Goal: Task Accomplishment & Management: Use online tool/utility

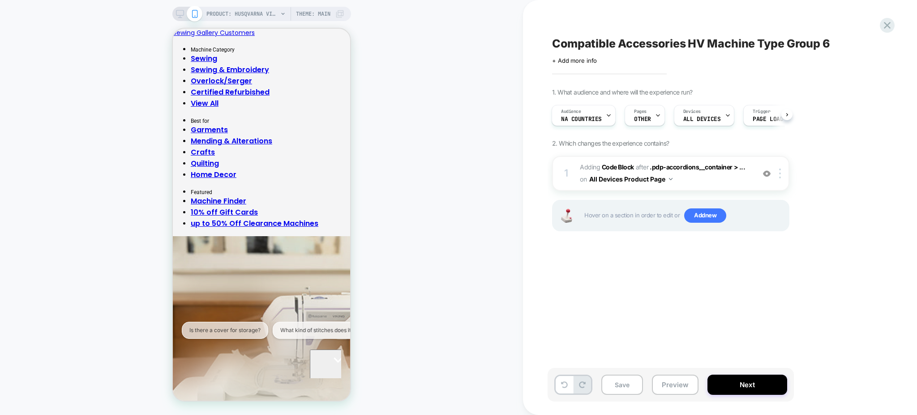
scroll to position [284, 0]
click at [764, 174] on img at bounding box center [767, 174] width 8 height 8
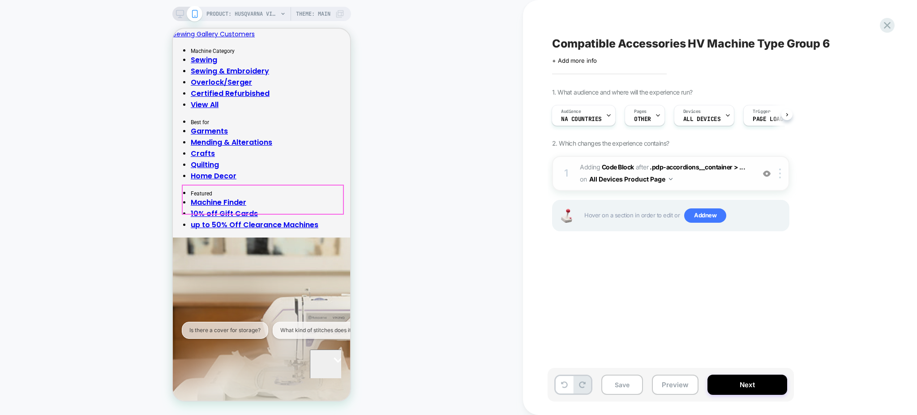
scroll to position [0, 0]
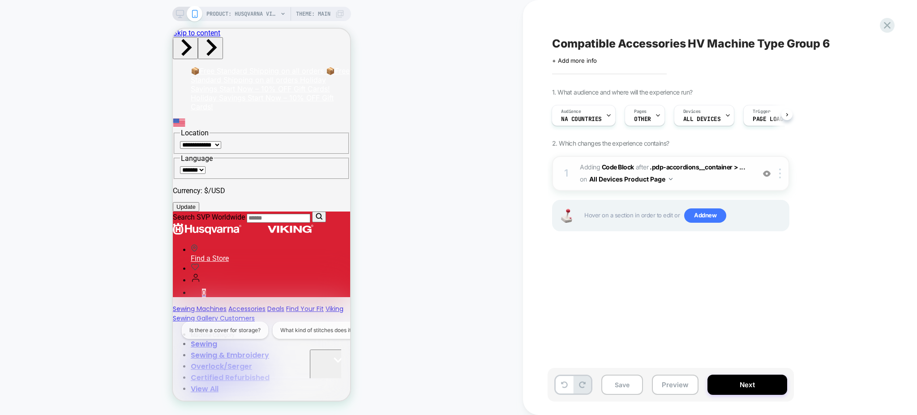
click at [765, 172] on img at bounding box center [767, 174] width 8 height 8
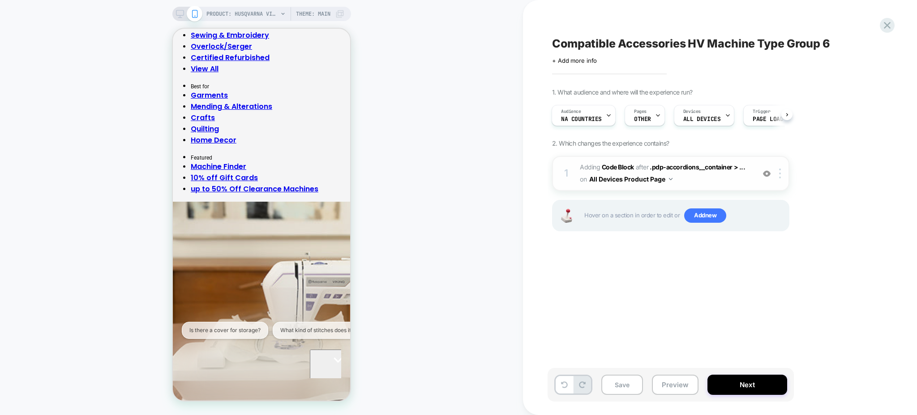
scroll to position [327, 0]
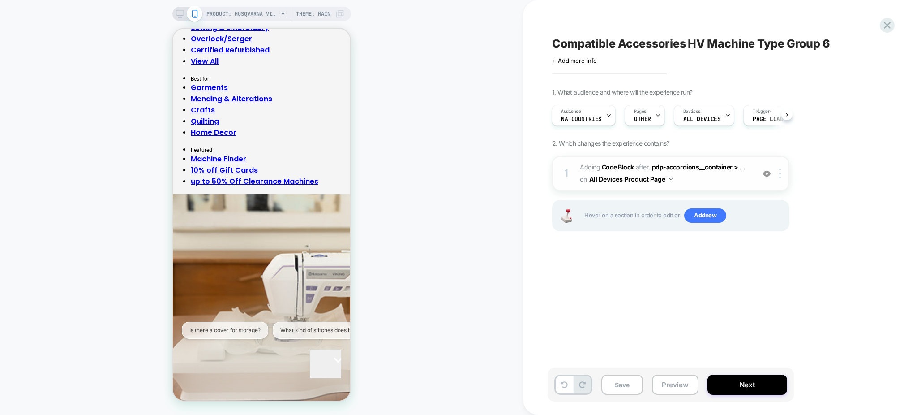
click at [688, 175] on span "Adding Code Block AFTER .pdp-accordions__container > ... .pdp-accordions__conta…" at bounding box center [665, 173] width 171 height 24
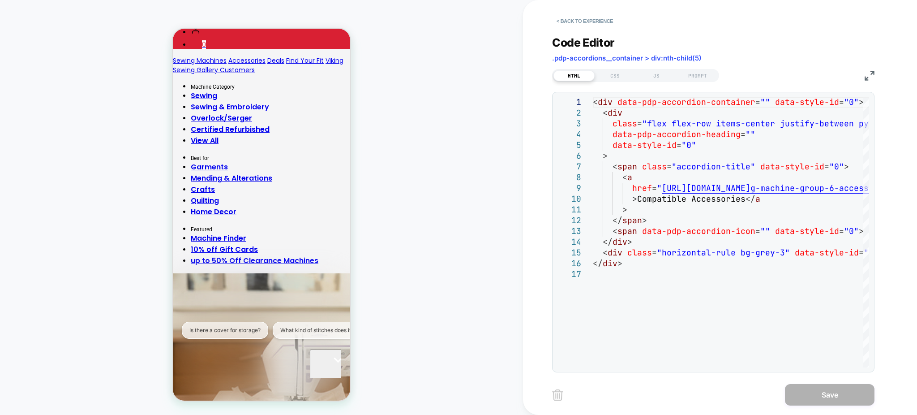
scroll to position [251, 0]
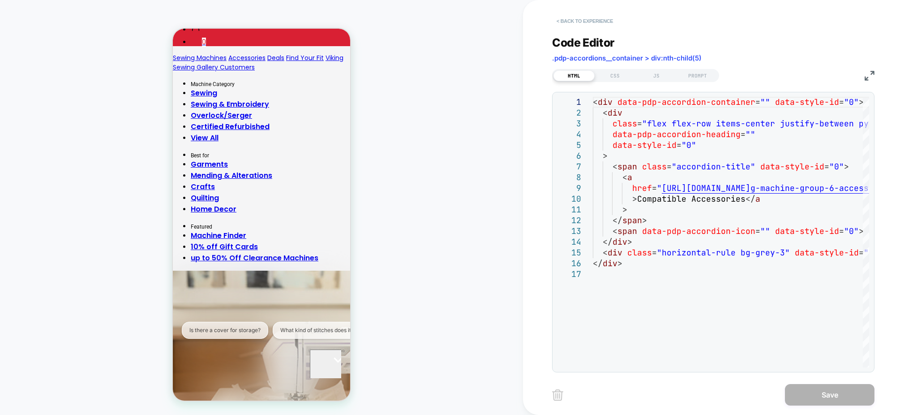
click at [559, 16] on button "< Back to experience" at bounding box center [584, 21] width 65 height 14
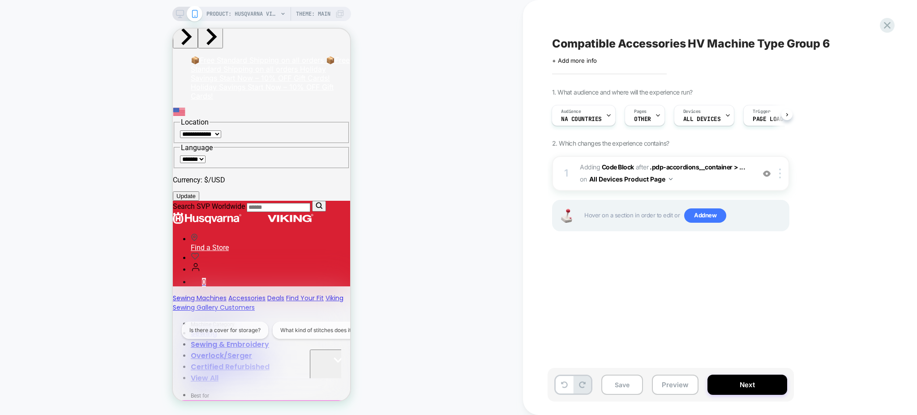
scroll to position [0, 0]
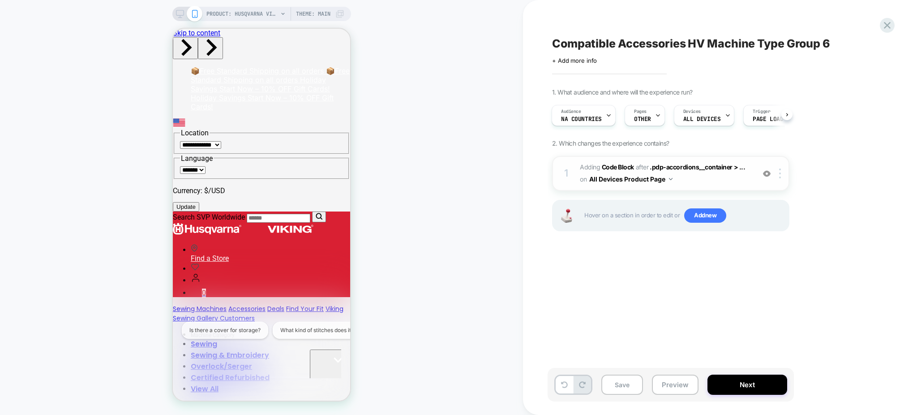
click at [764, 178] on div at bounding box center [766, 173] width 15 height 10
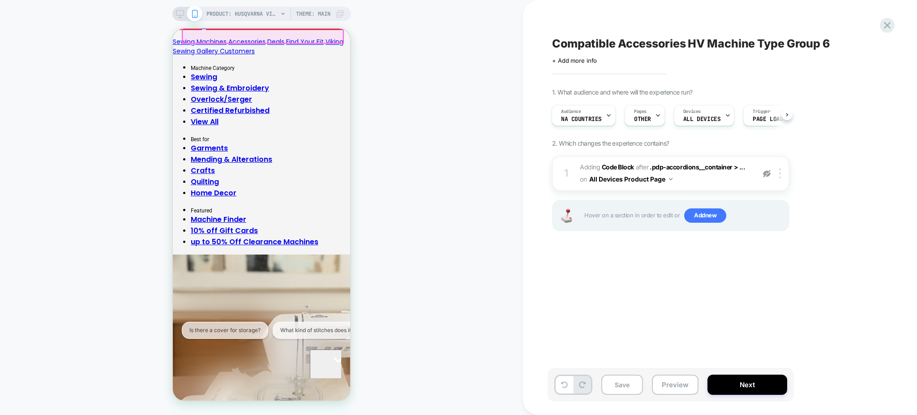
scroll to position [267, 0]
click at [767, 177] on div at bounding box center [766, 173] width 15 height 10
click at [768, 172] on img at bounding box center [767, 174] width 8 height 8
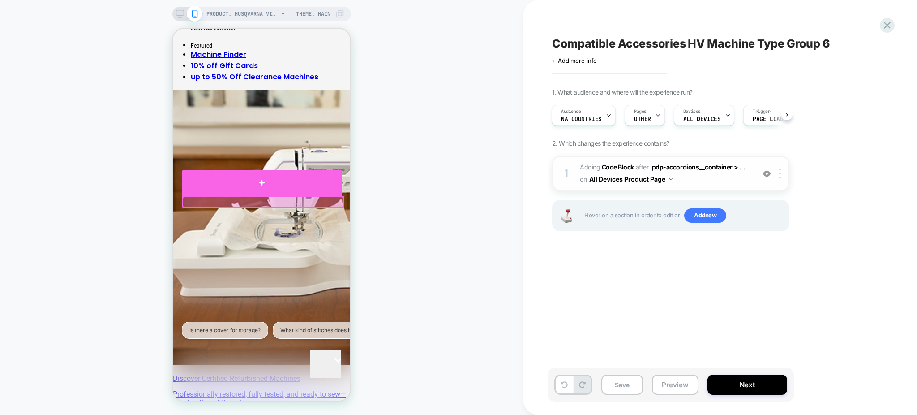
scroll to position [424, 0]
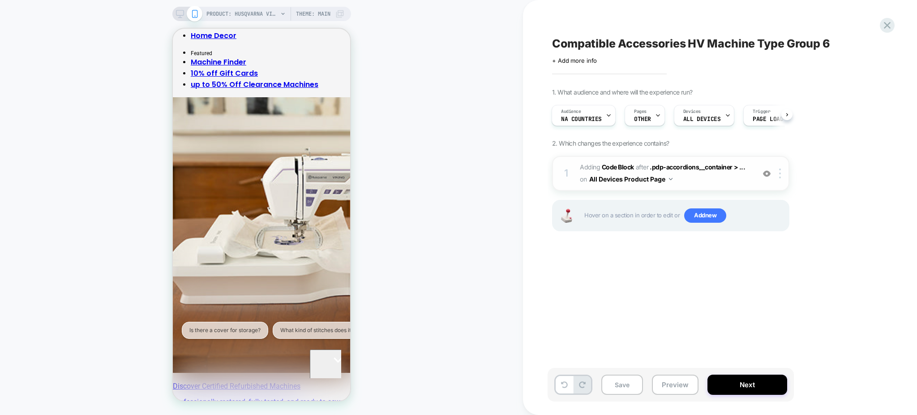
click at [765, 172] on img at bounding box center [767, 174] width 8 height 8
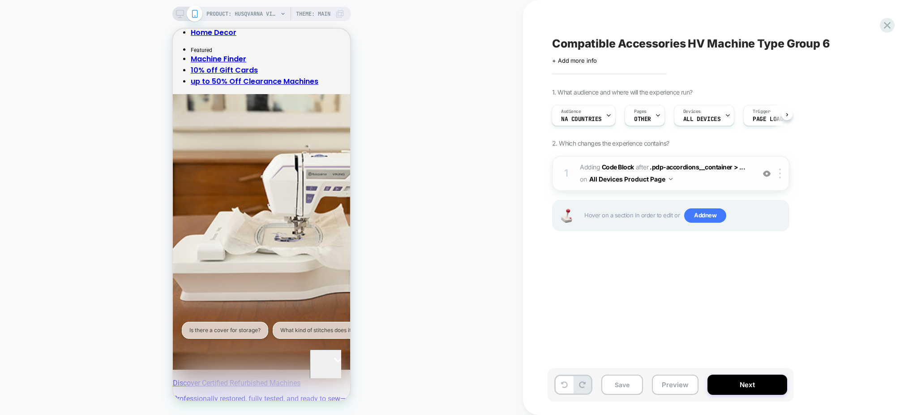
scroll to position [437, 0]
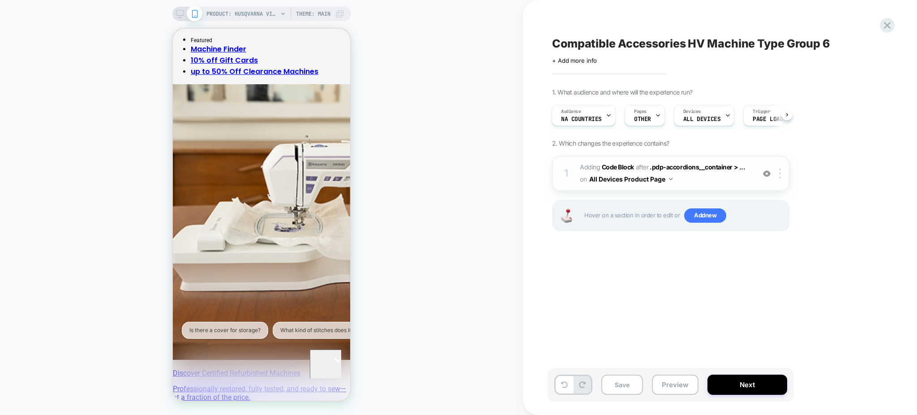
click at [762, 171] on div at bounding box center [766, 173] width 15 height 10
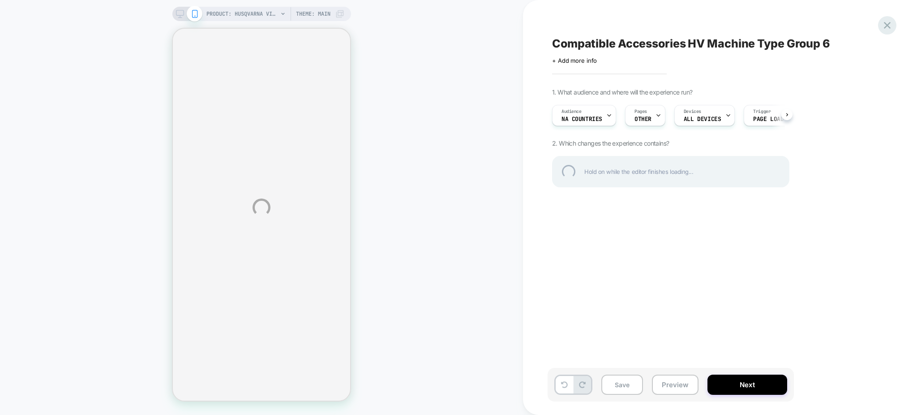
click at [892, 26] on div at bounding box center [887, 25] width 18 height 18
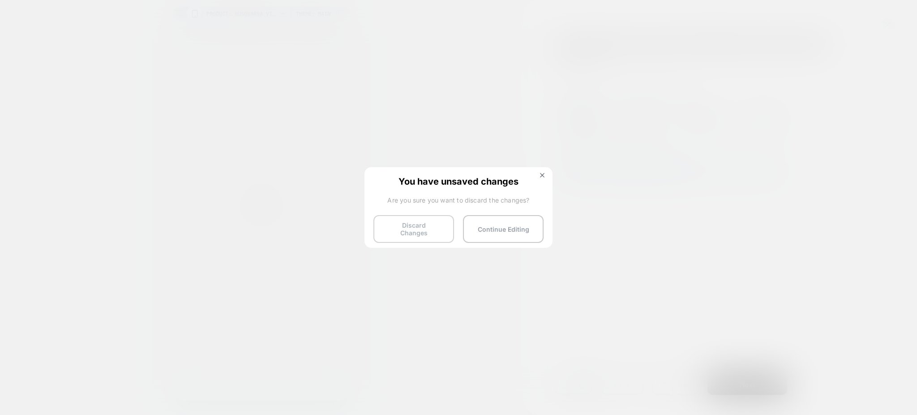
click at [392, 228] on button "Discard Changes" at bounding box center [413, 229] width 81 height 28
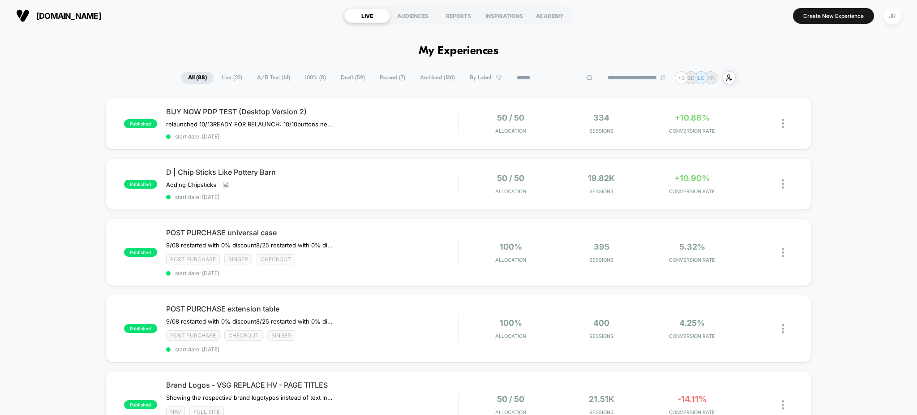
click at [553, 74] on input at bounding box center [555, 78] width 90 height 11
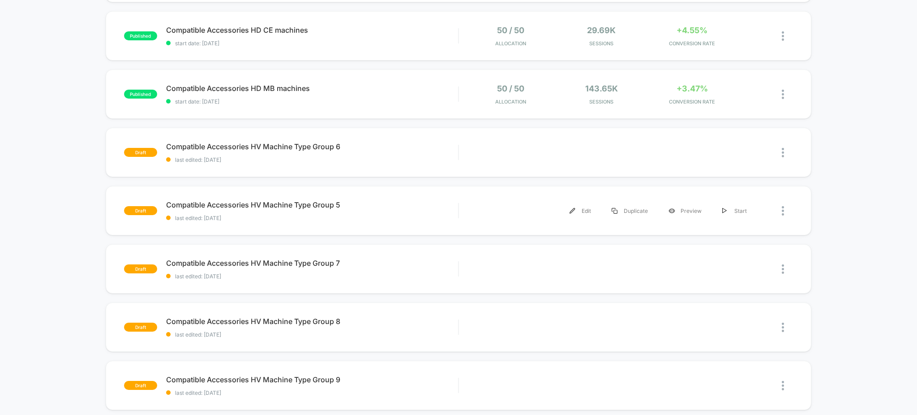
scroll to position [260, 0]
type input "**********"
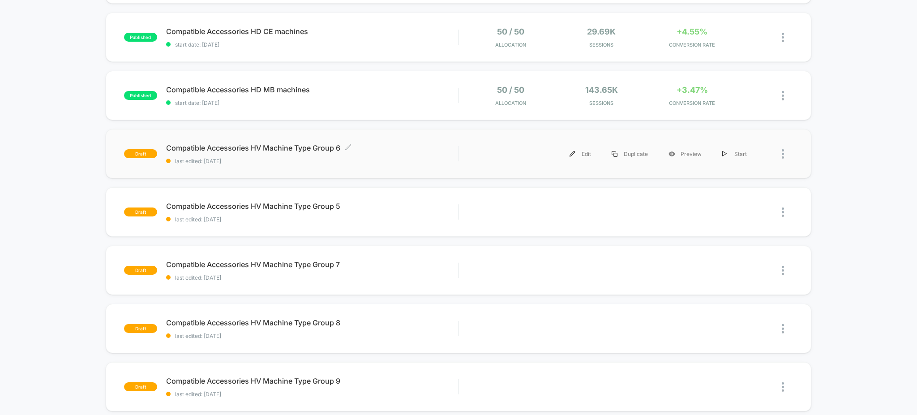
click at [385, 145] on span "Compatible Accessories HV Machine Type Group 6 Click to edit experience details" at bounding box center [312, 147] width 292 height 9
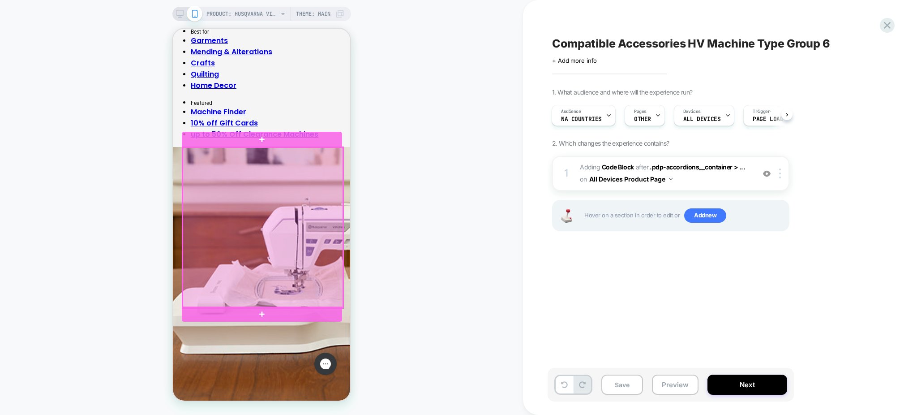
scroll to position [375, 0]
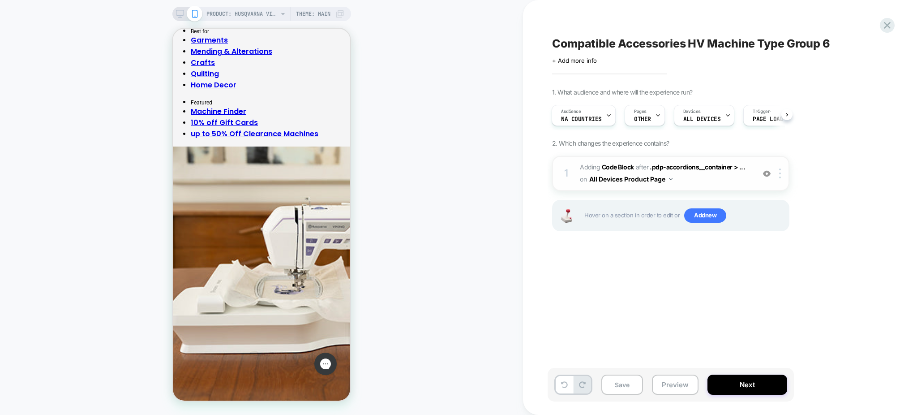
click at [765, 175] on img at bounding box center [767, 174] width 8 height 8
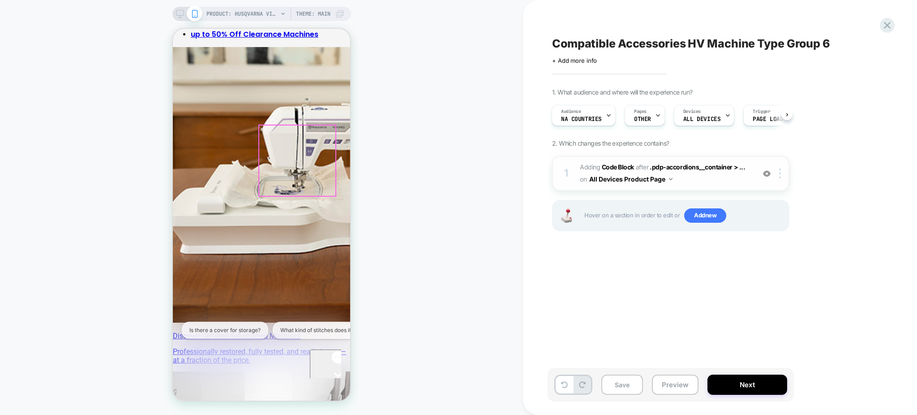
scroll to position [482, 0]
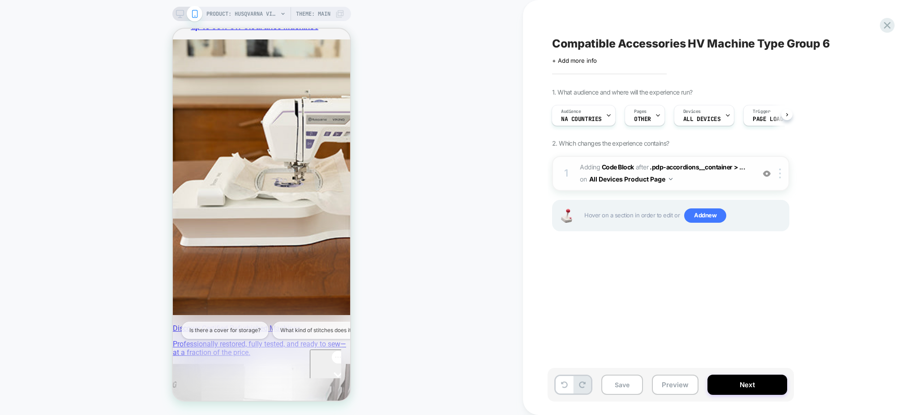
click at [766, 175] on img at bounding box center [767, 174] width 8 height 8
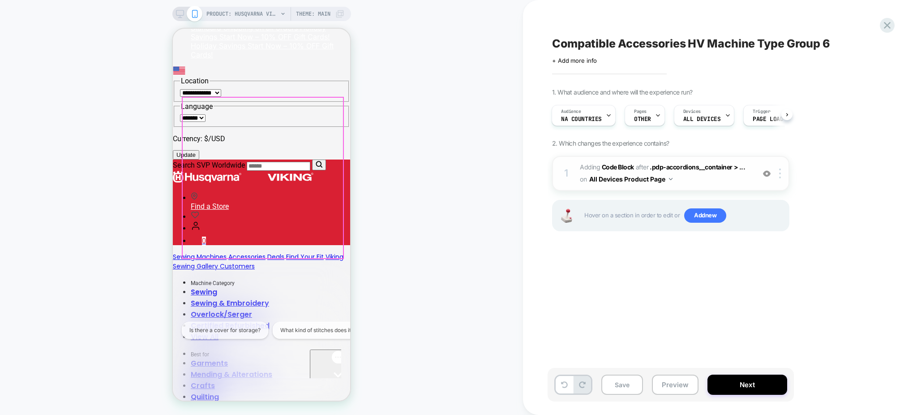
scroll to position [0, 0]
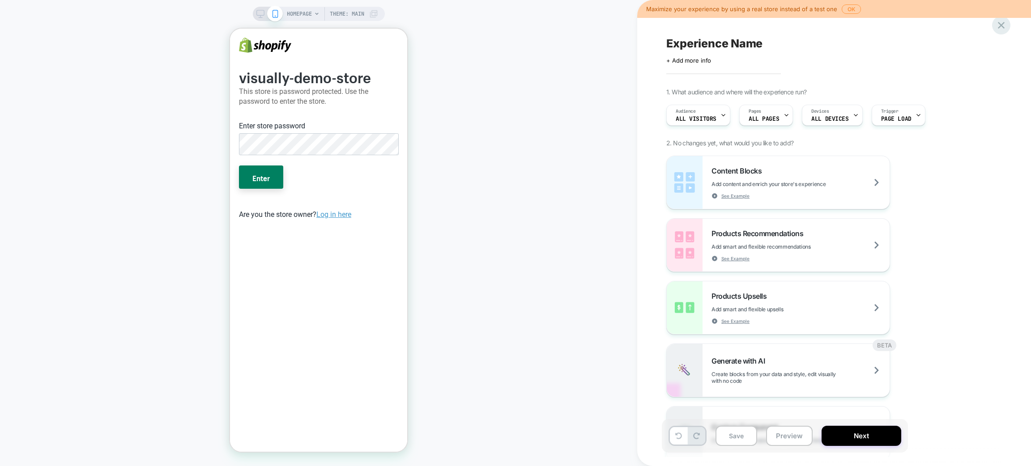
click at [1003, 32] on div at bounding box center [1001, 25] width 18 height 18
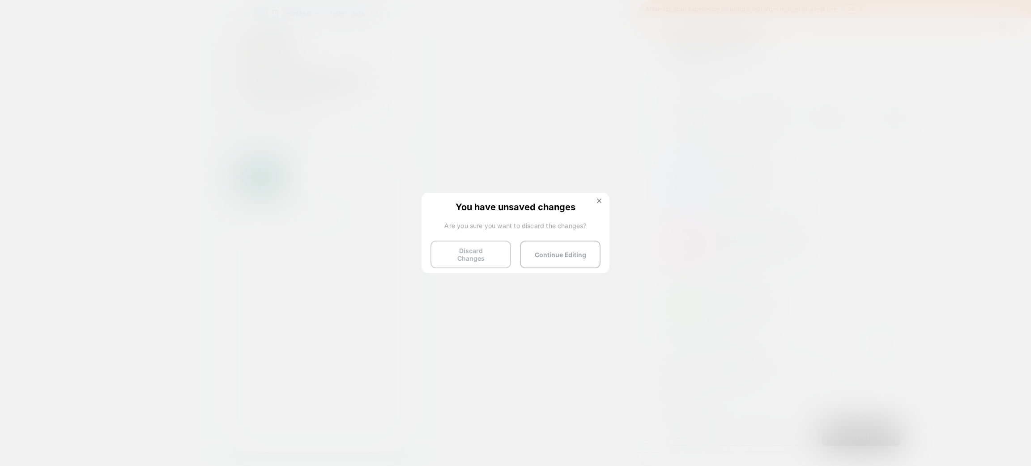
click at [453, 257] on button "Discard Changes" at bounding box center [471, 255] width 81 height 28
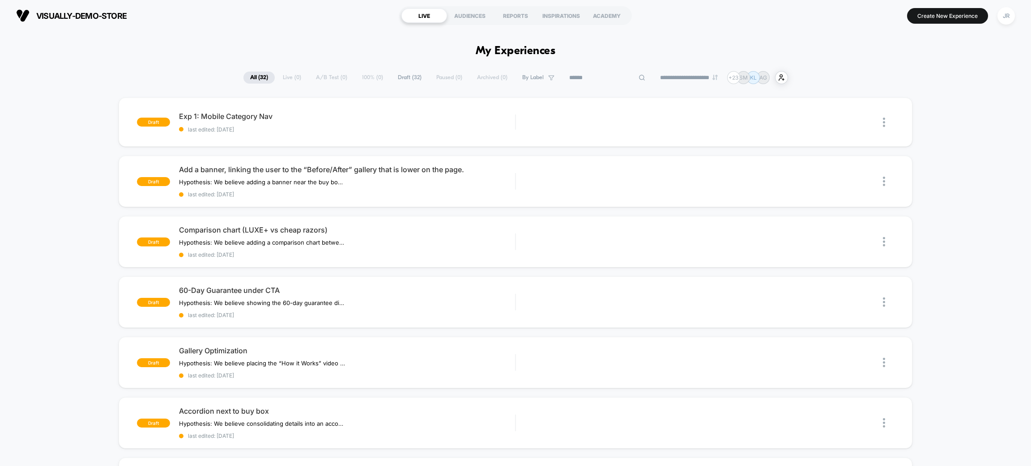
click at [594, 77] on input at bounding box center [608, 78] width 90 height 11
paste input "**********"
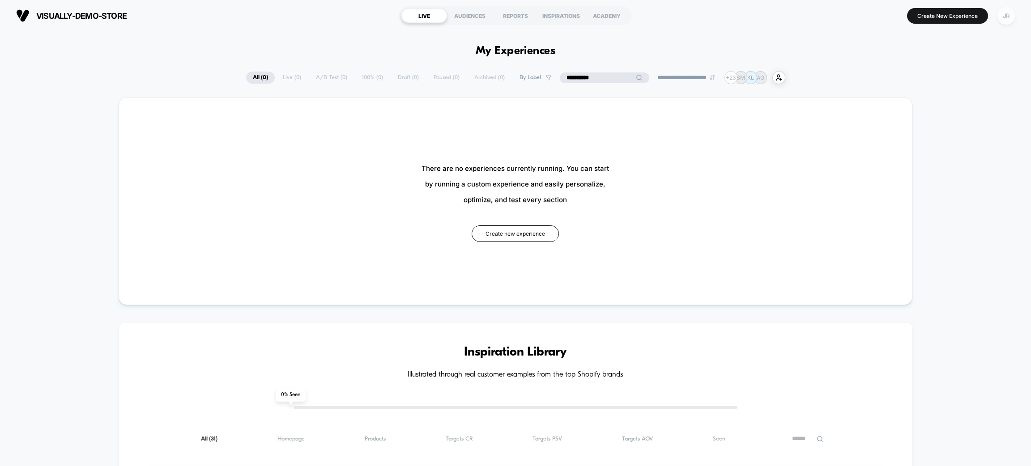
type input "**********"
click at [1001, 13] on div "JR" at bounding box center [1006, 15] width 17 height 17
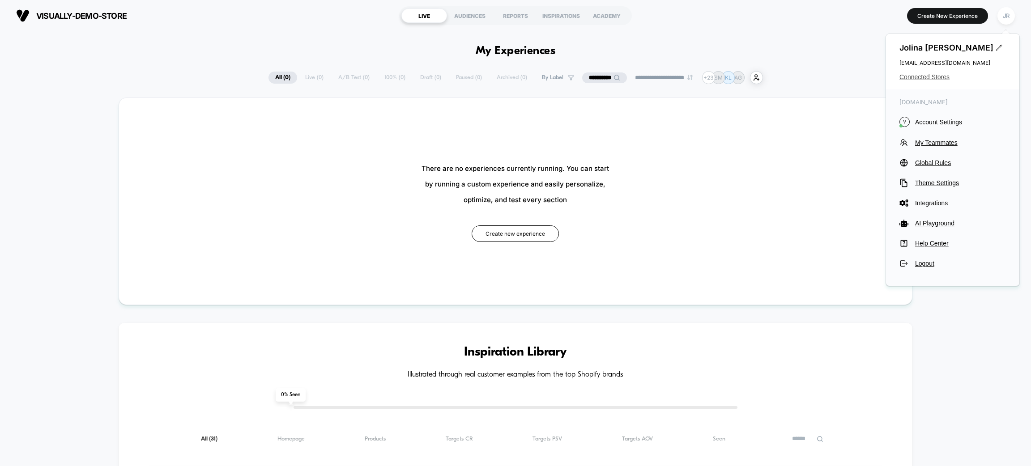
click at [927, 78] on span "Connected Stores" at bounding box center [953, 76] width 107 height 7
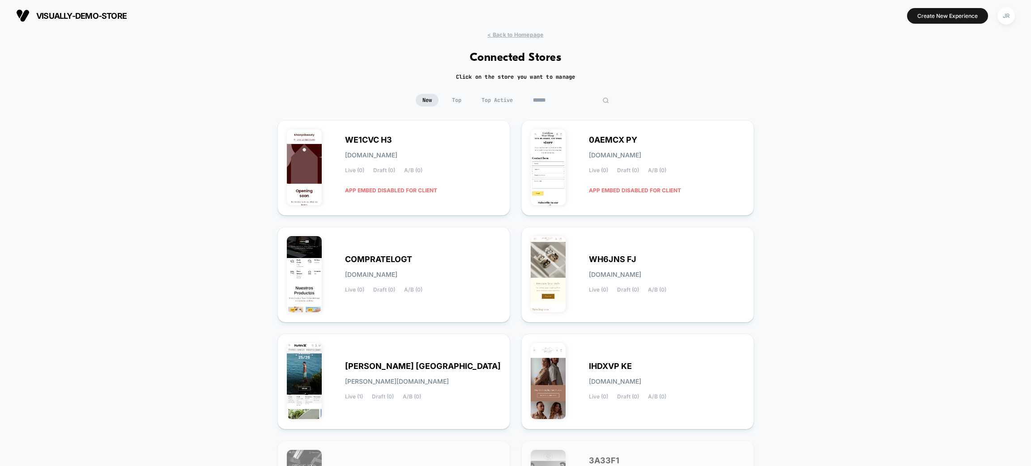
paste input "**********"
click at [565, 96] on input at bounding box center [571, 100] width 90 height 13
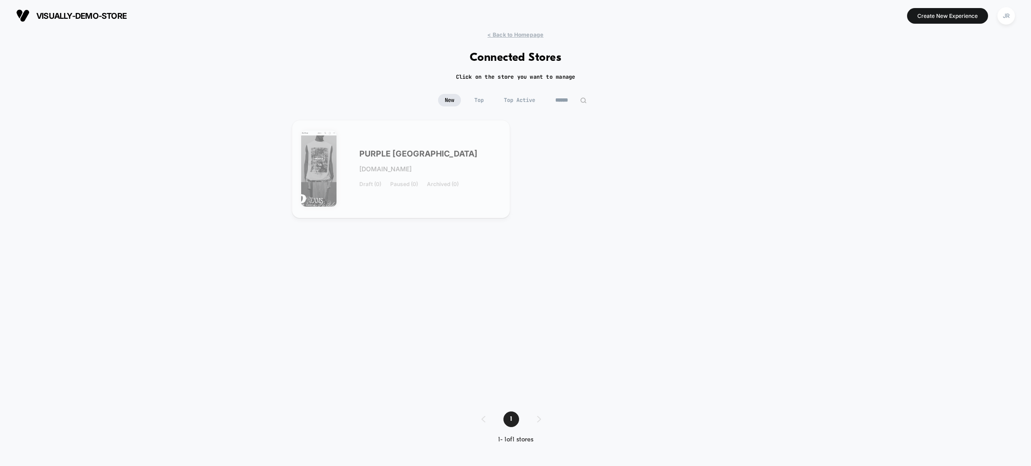
drag, startPoint x: 543, startPoint y: 91, endPoint x: 565, endPoint y: 101, distance: 23.6
click at [565, 101] on div "< Back to Homepage Connected Stores Click on the store you want to manage New T…" at bounding box center [515, 244] width 1031 height 426
click at [565, 101] on input "******" at bounding box center [571, 100] width 90 height 13
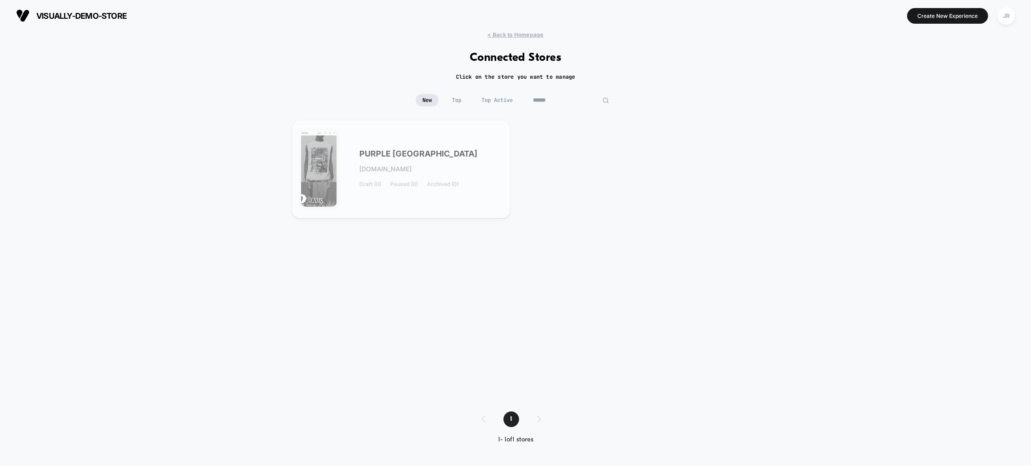
paste input "**********"
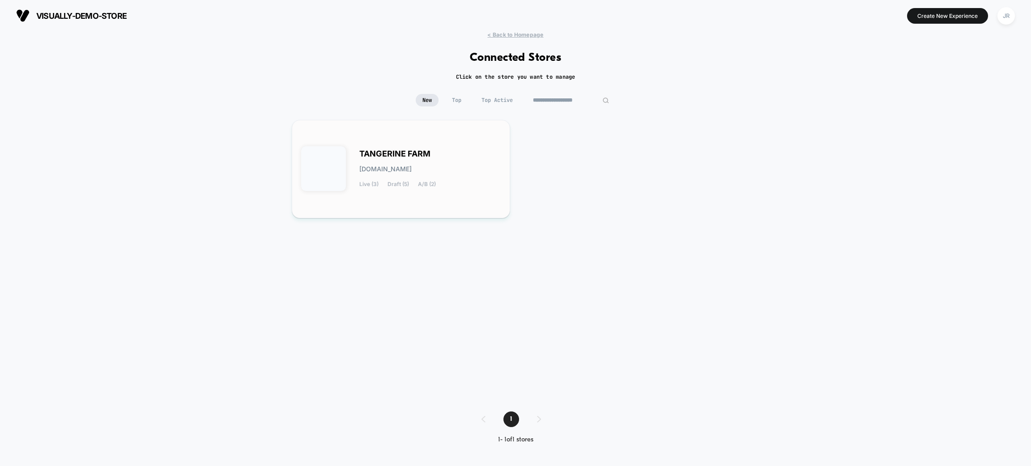
type input "**********"
click at [476, 192] on div "TANGERINE FARM [DOMAIN_NAME] Live (3) Draft (5) A/B (2)" at bounding box center [401, 169] width 200 height 80
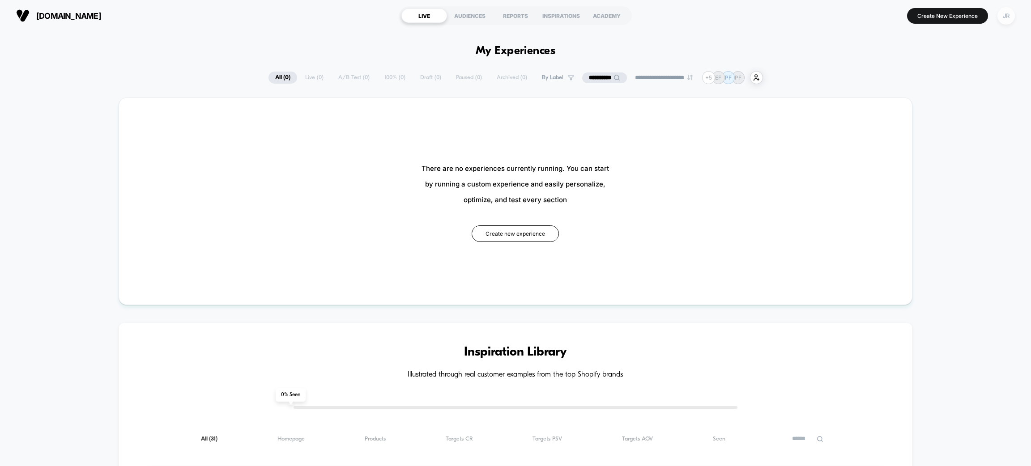
click at [1004, 20] on div "JR" at bounding box center [1006, 15] width 17 height 17
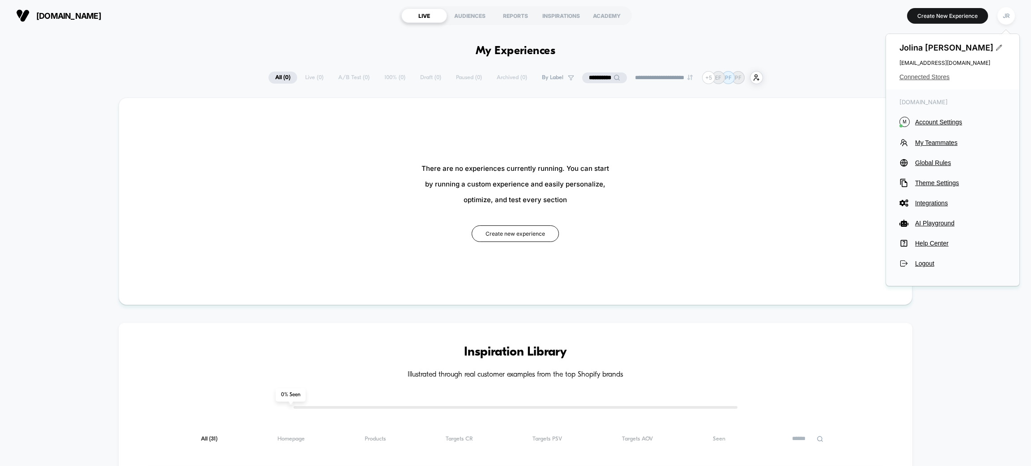
click at [911, 78] on span "Connected Stores" at bounding box center [953, 76] width 107 height 7
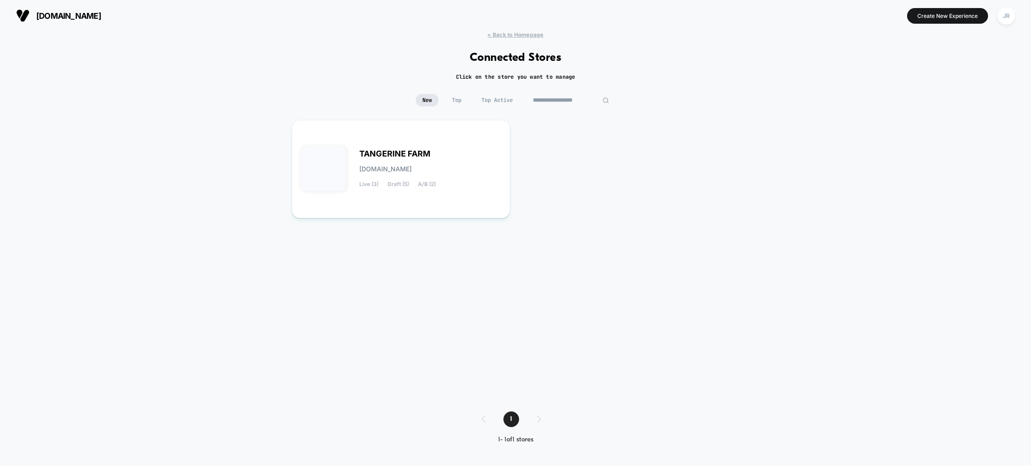
click at [565, 96] on input "**********" at bounding box center [571, 100] width 90 height 13
type input "******"
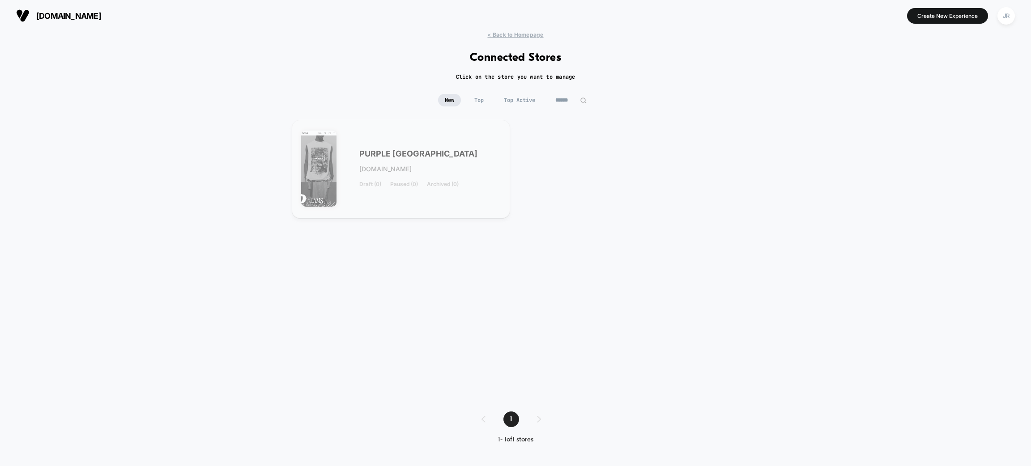
click at [469, 156] on div "PURPLE USA purple-usa.myshopify.com Draft (0) Paused (0) Archived (0)" at bounding box center [429, 169] width 141 height 37
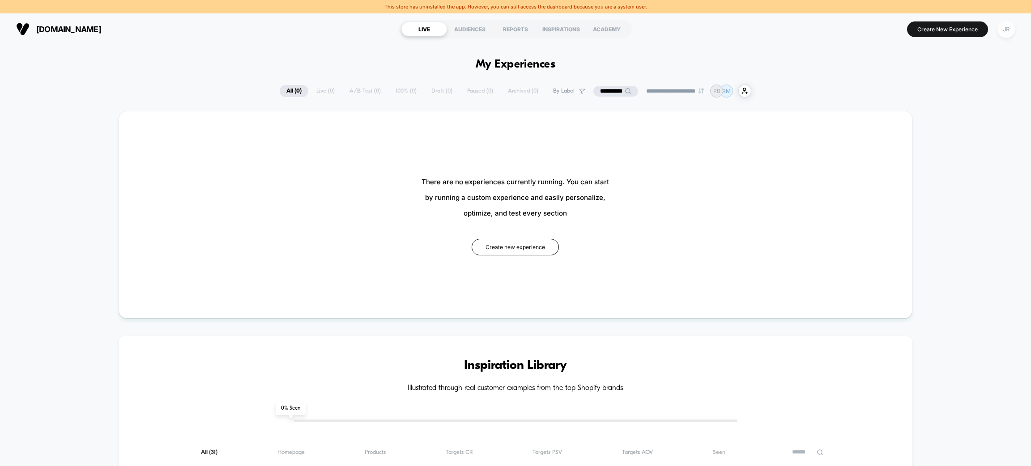
click at [1008, 32] on div "JR" at bounding box center [1006, 29] width 17 height 17
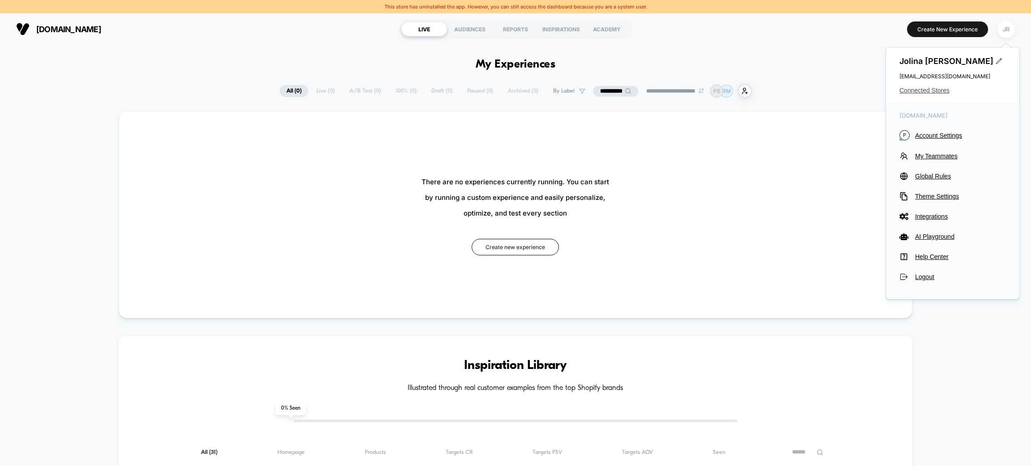
click at [935, 88] on span "Connected Stores" at bounding box center [953, 90] width 107 height 7
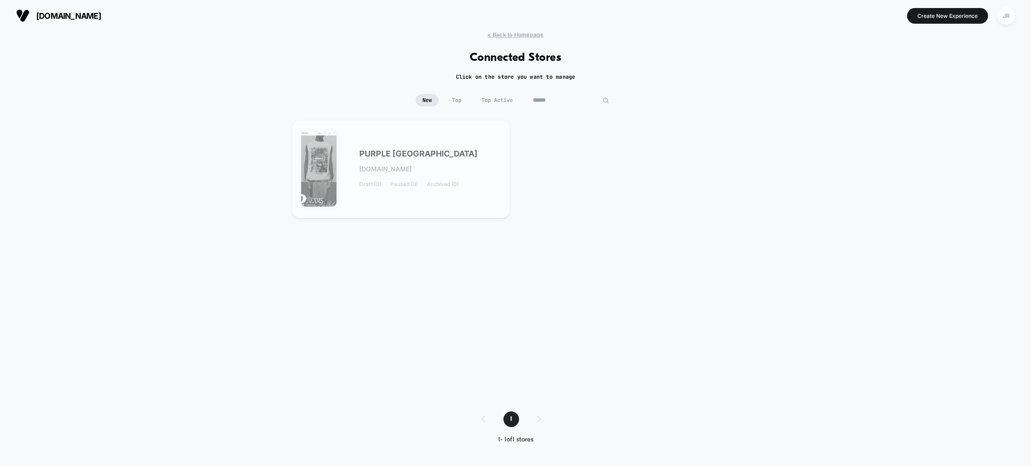
click at [573, 96] on input "******" at bounding box center [571, 100] width 90 height 13
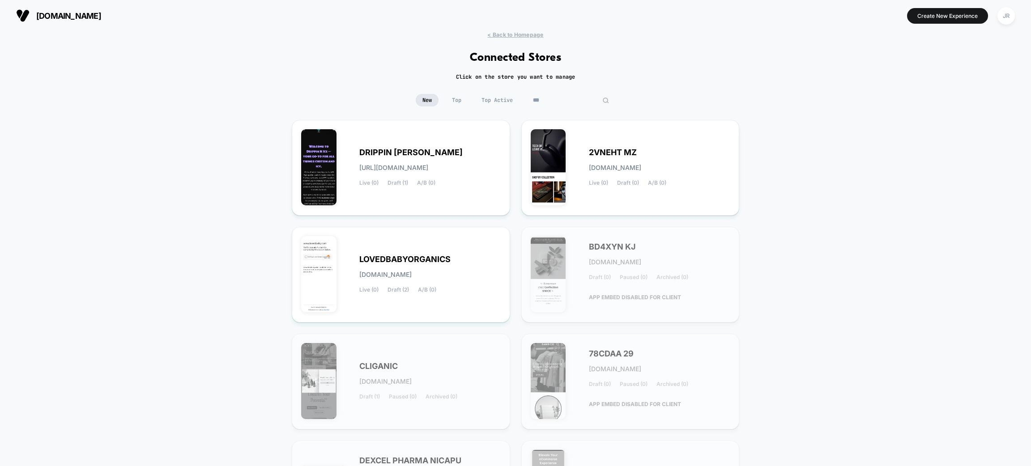
click at [556, 98] on input "***" at bounding box center [571, 100] width 90 height 13
paste input "**********"
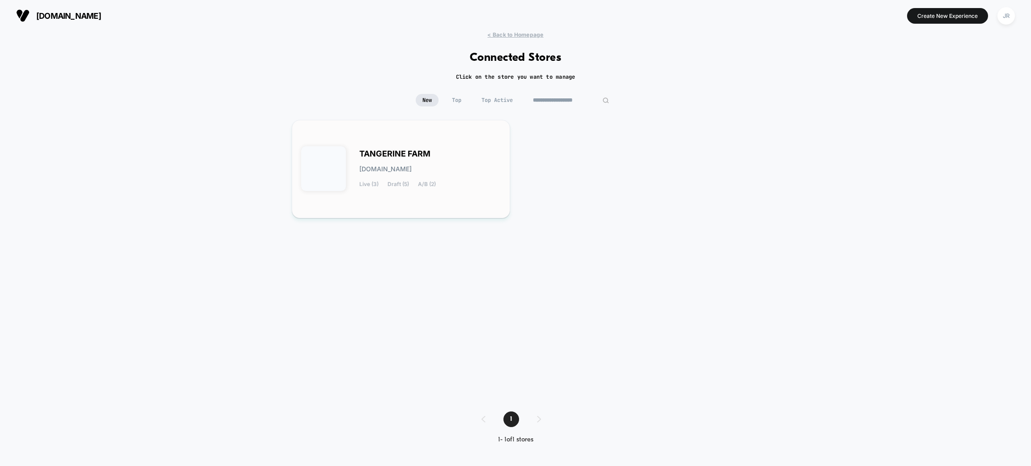
type input "**********"
click at [466, 184] on div "TANGERINE FARM [DOMAIN_NAME] Live (3) Draft (5) A/B (2)" at bounding box center [429, 169] width 141 height 37
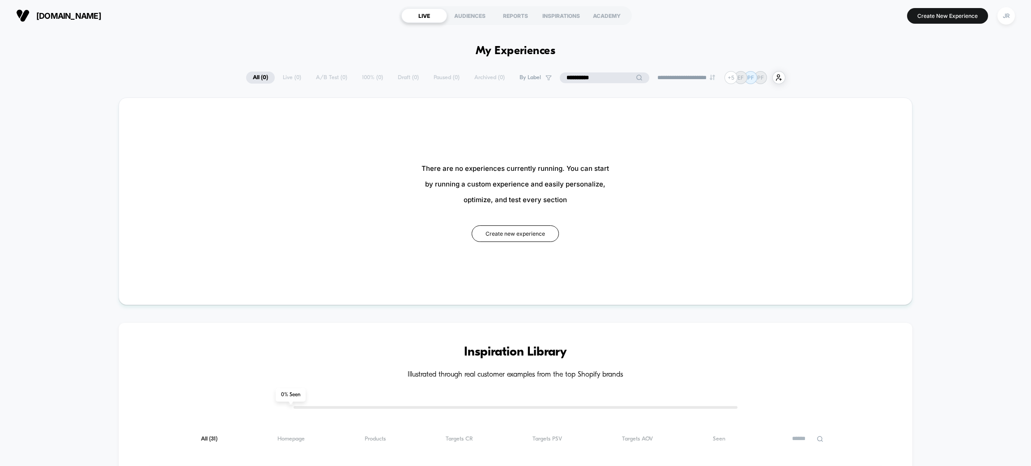
click at [592, 78] on input "**********" at bounding box center [605, 78] width 90 height 11
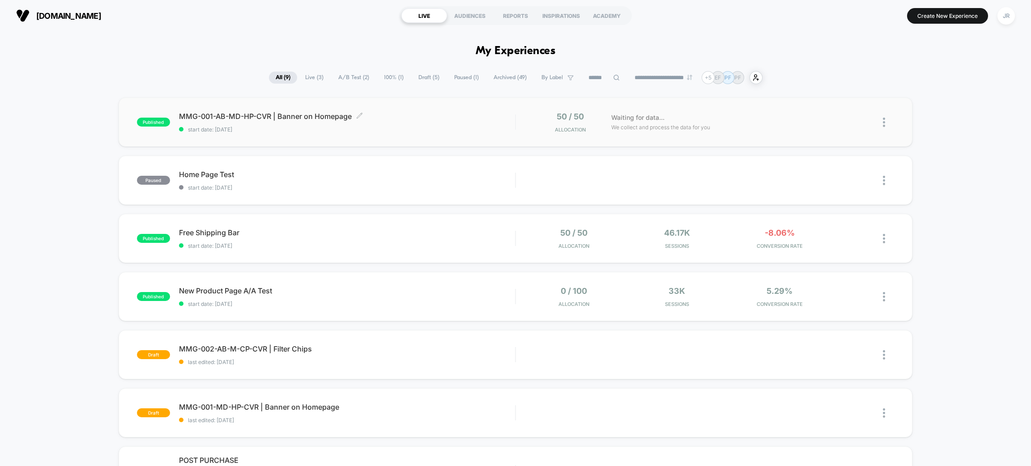
click at [394, 127] on span "start date: [DATE]" at bounding box center [347, 129] width 336 height 7
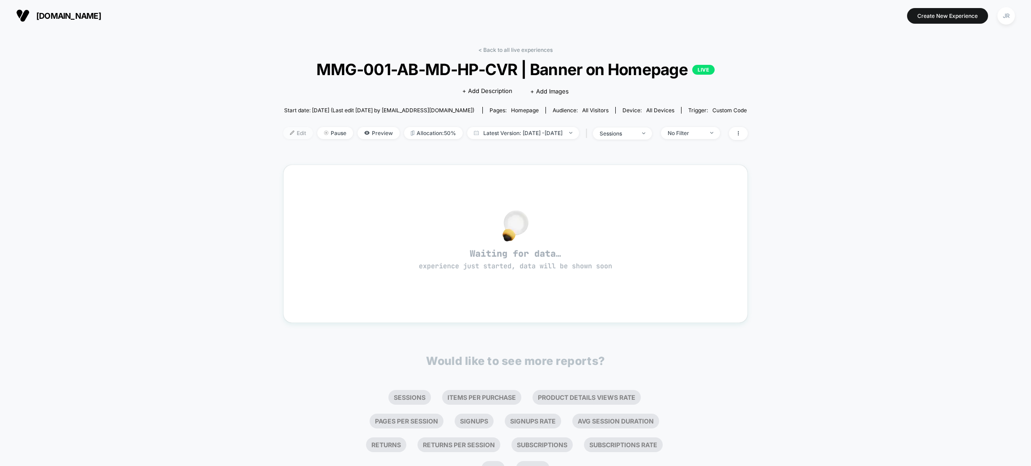
click at [283, 131] on span "Edit" at bounding box center [298, 133] width 30 height 12
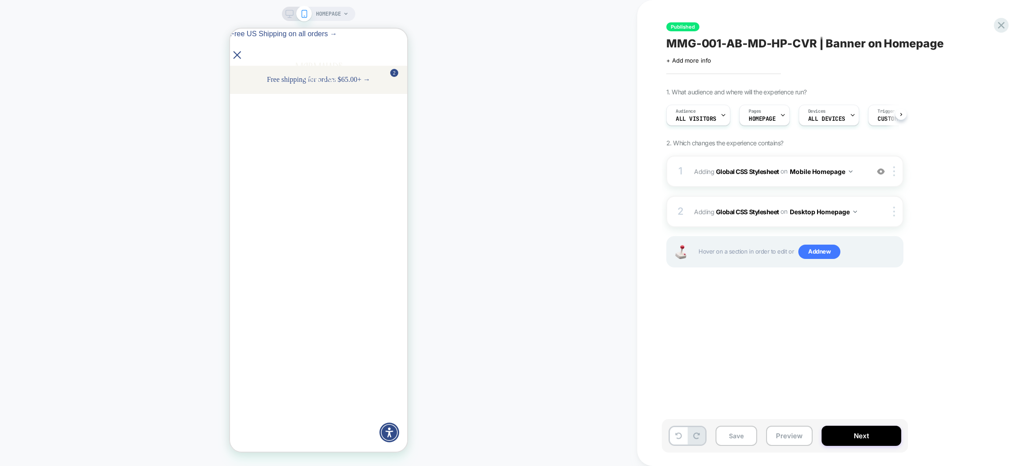
scroll to position [0, 0]
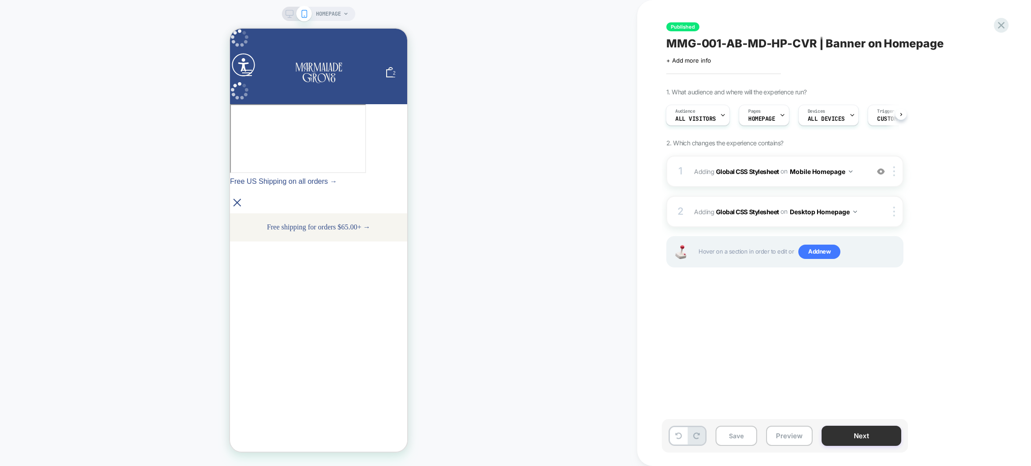
click at [847, 429] on button "Next" at bounding box center [862, 436] width 80 height 20
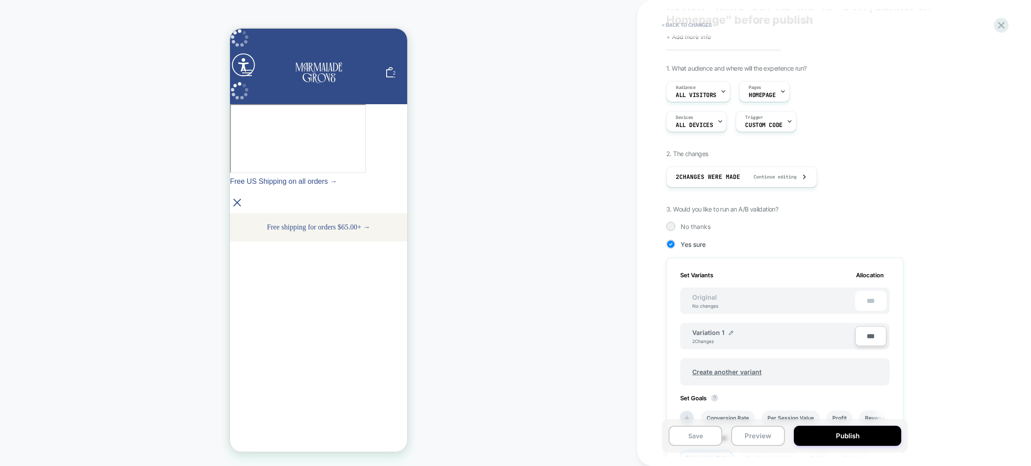
scroll to position [0, 0]
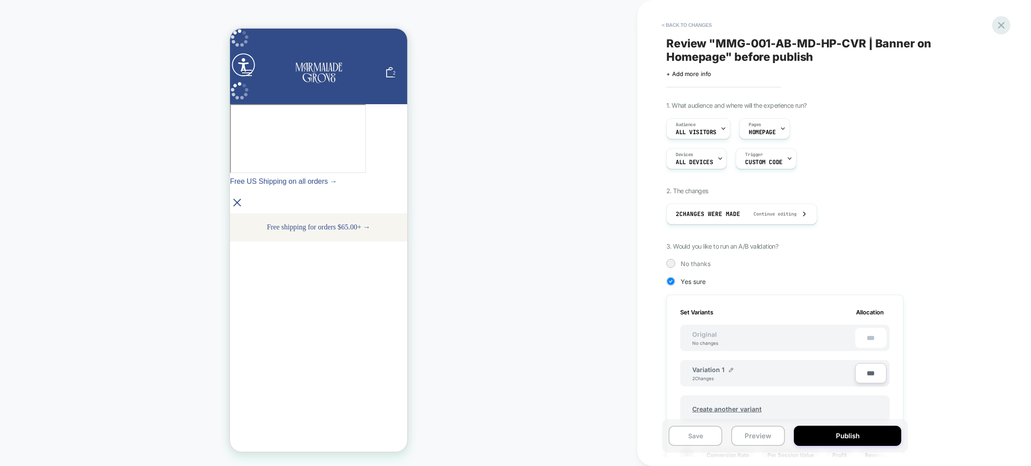
click at [998, 24] on icon at bounding box center [1002, 25] width 12 height 12
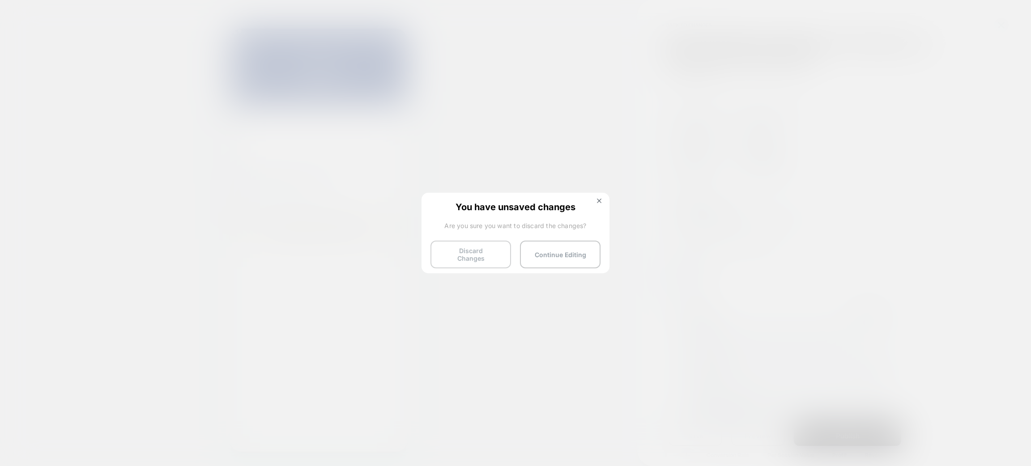
click at [458, 251] on button "Discard Changes" at bounding box center [471, 255] width 81 height 28
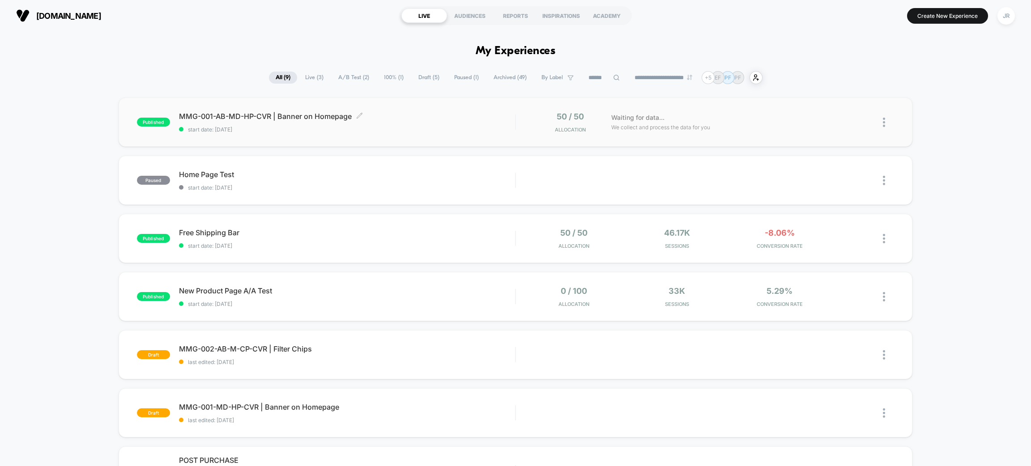
click at [429, 124] on div "MMG-001-AB-MD-HP-CVR | Banner on Homepage Click to edit experience details Clic…" at bounding box center [347, 122] width 336 height 21
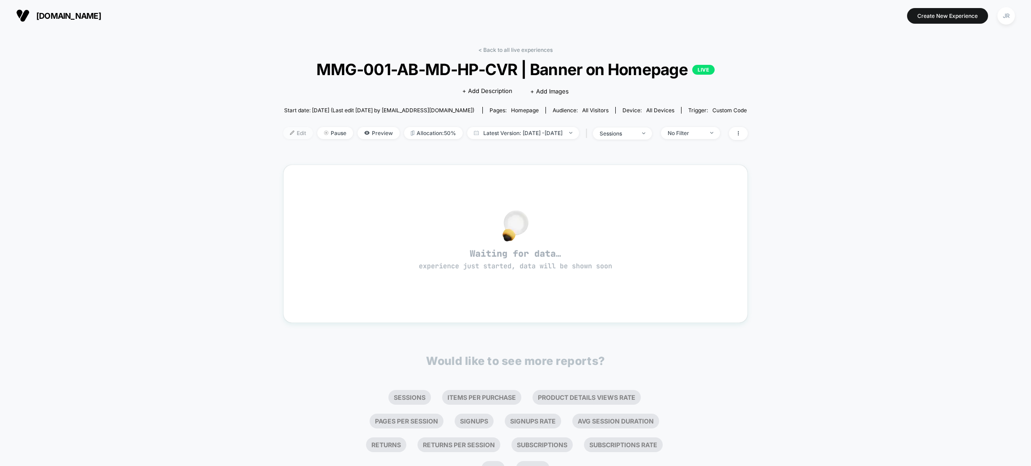
click at [283, 131] on span "Edit" at bounding box center [298, 133] width 30 height 12
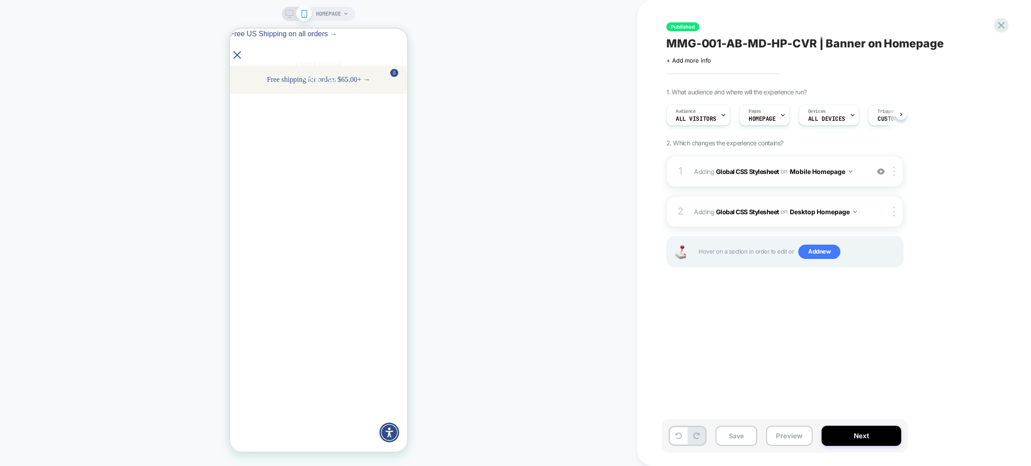
scroll to position [0, 0]
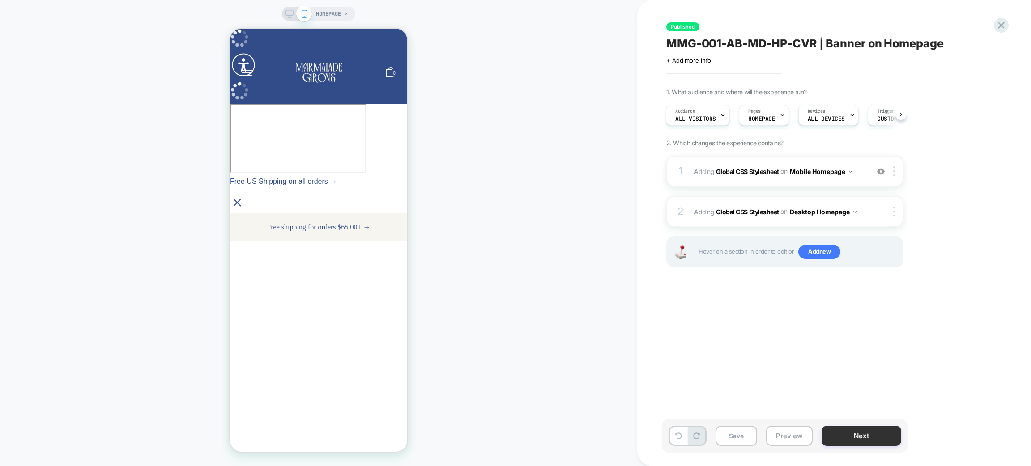
click at [855, 432] on button "Next" at bounding box center [862, 436] width 80 height 20
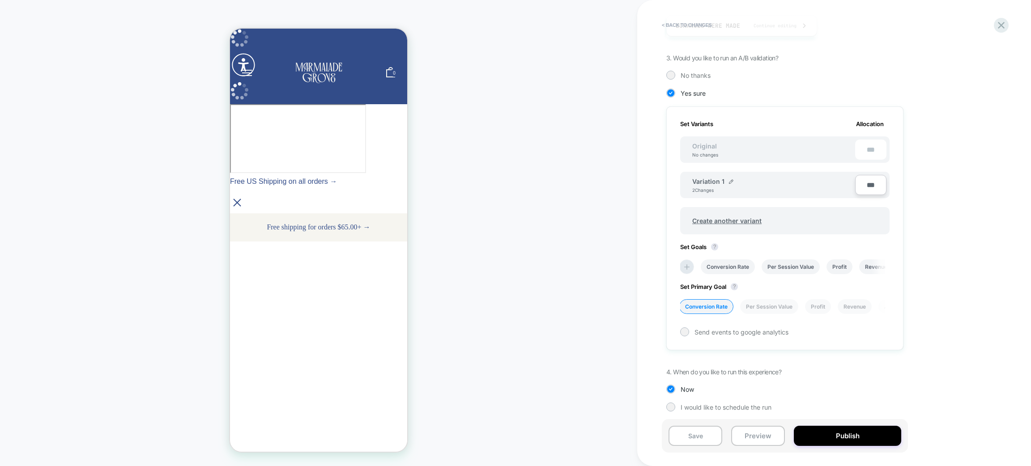
scroll to position [0, 0]
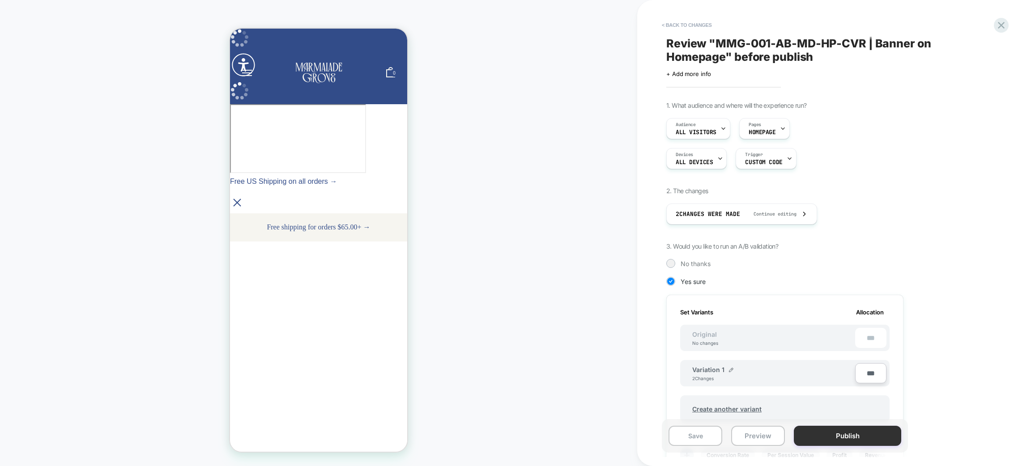
click at [819, 435] on button "Publish" at bounding box center [847, 436] width 107 height 20
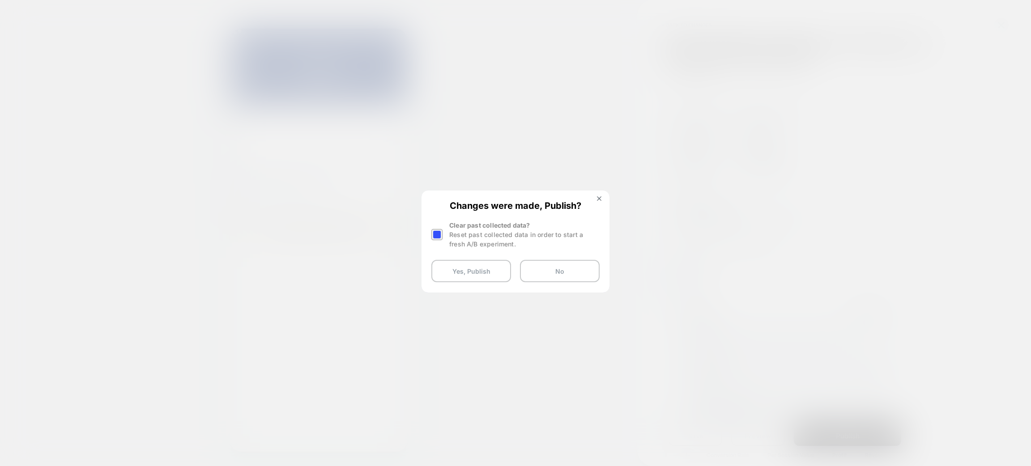
click at [602, 195] on div "Changes were made, Publish? Clear past collected data? Reset past collected dat…" at bounding box center [516, 242] width 186 height 100
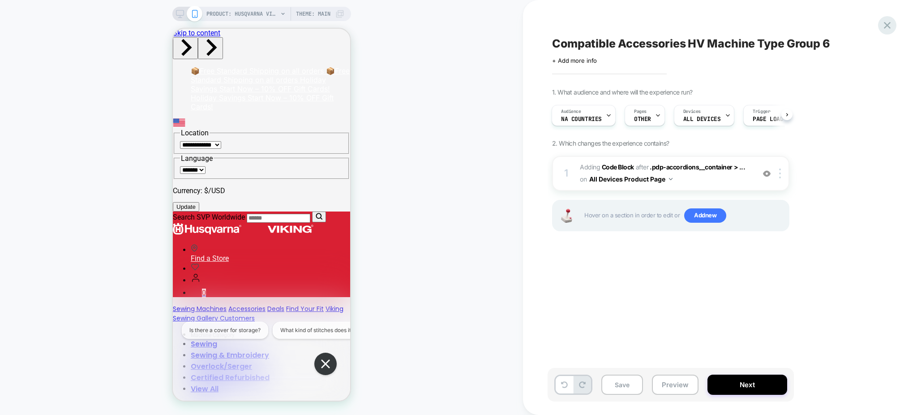
click at [893, 21] on icon at bounding box center [887, 25] width 12 height 12
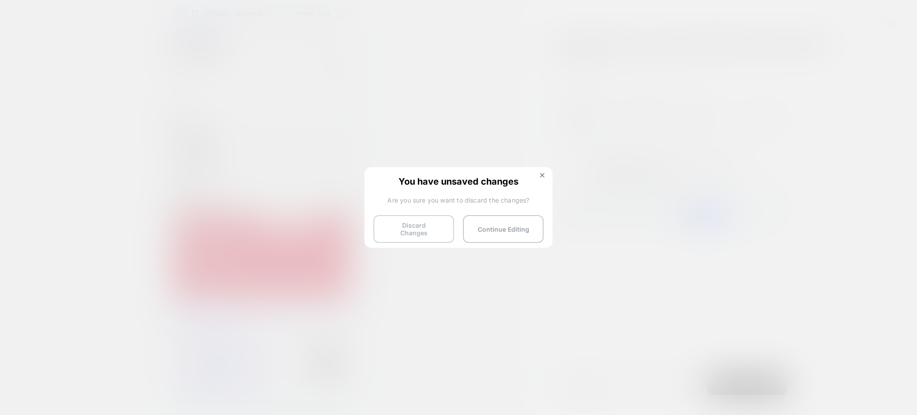
click at [419, 218] on button "Discard Changes" at bounding box center [413, 229] width 81 height 28
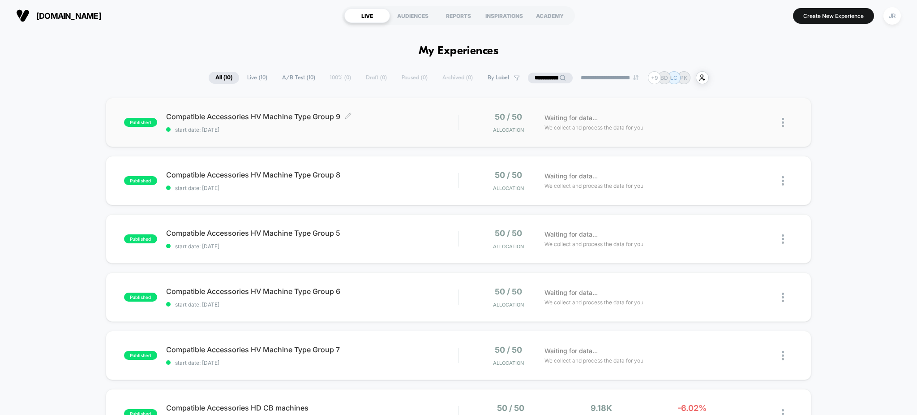
click at [357, 124] on div "Compatible Accessories HV Machine Type Group 9 Click to edit experience details…" at bounding box center [312, 122] width 292 height 21
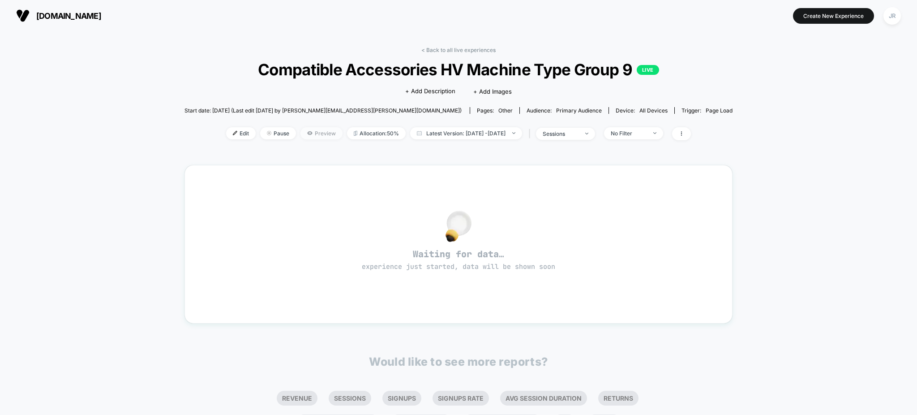
click at [300, 131] on span "Preview" at bounding box center [321, 133] width 42 height 12
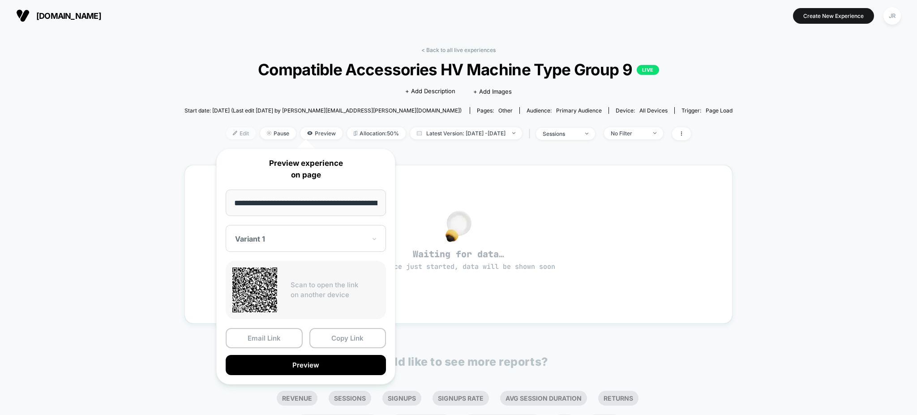
click at [228, 134] on span "Edit" at bounding box center [241, 133] width 30 height 12
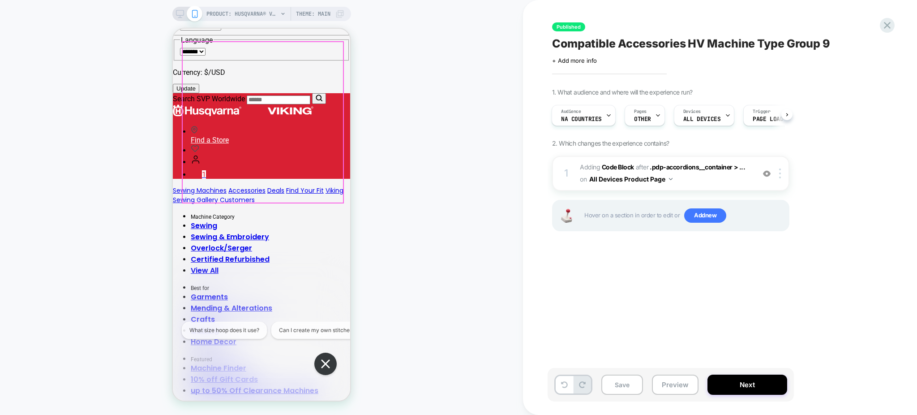
scroll to position [126, 0]
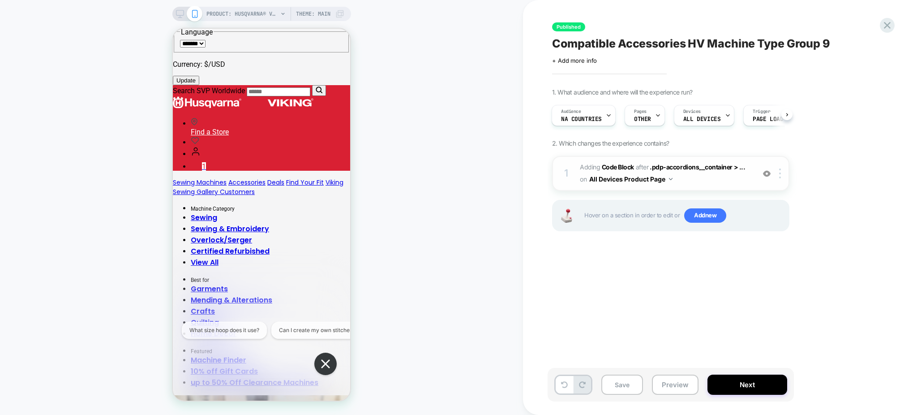
click at [765, 175] on img at bounding box center [767, 174] width 8 height 8
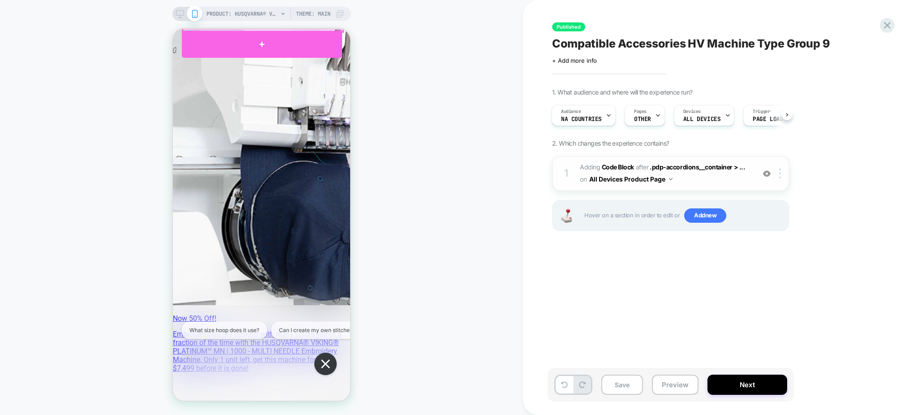
scroll to position [818, 0]
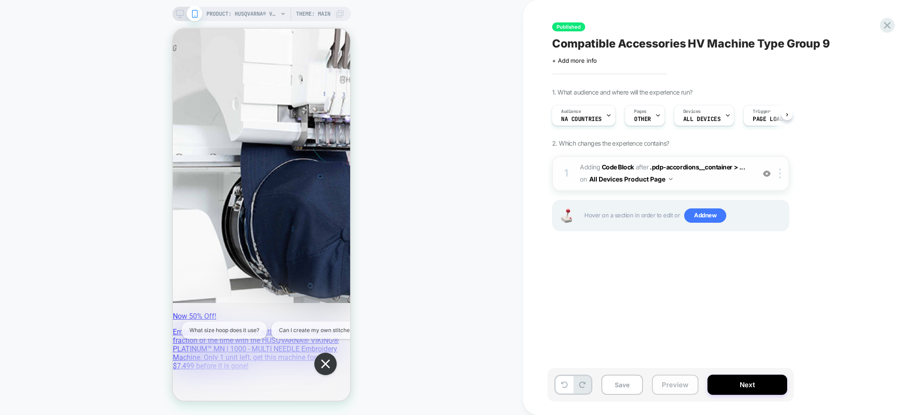
click at [683, 382] on button "Preview" at bounding box center [675, 384] width 47 height 20
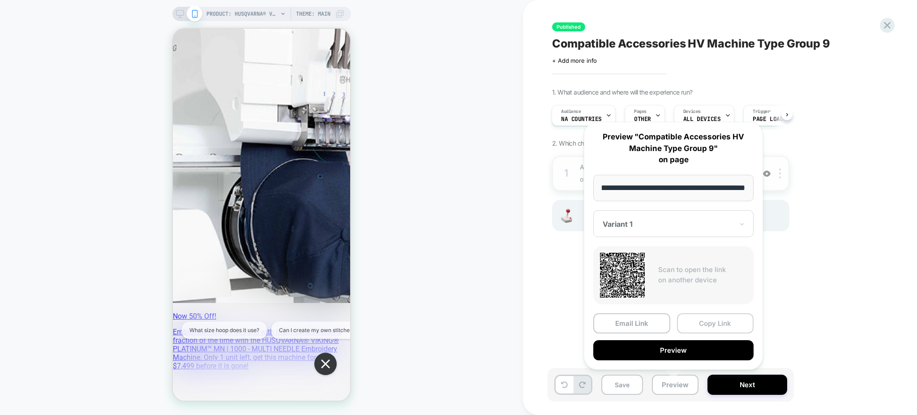
scroll to position [0, 0]
click at [701, 323] on button "Copy Link" at bounding box center [715, 323] width 77 height 20
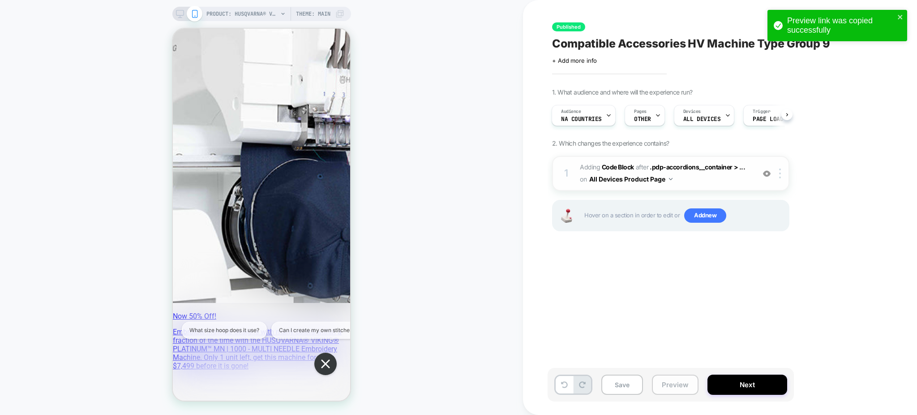
click at [668, 380] on button "Preview" at bounding box center [675, 384] width 47 height 20
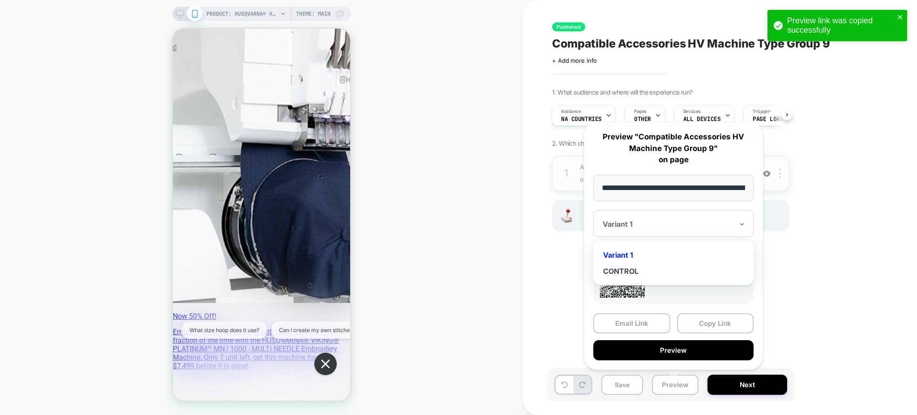
click at [692, 217] on div "Variant 1" at bounding box center [673, 223] width 160 height 27
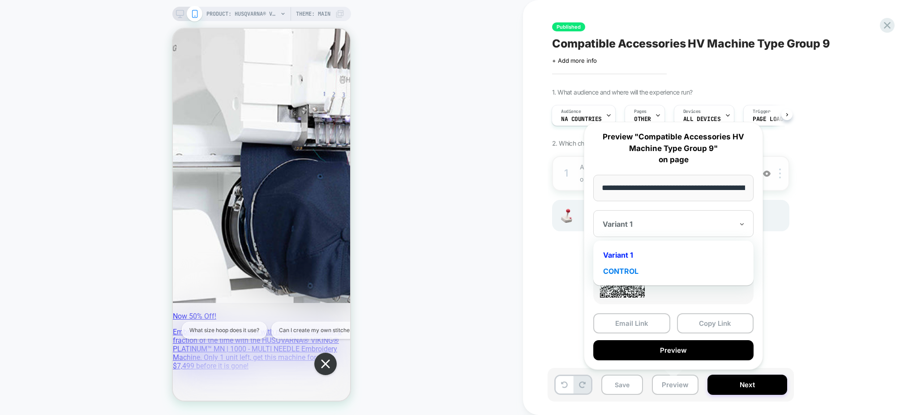
click at [660, 272] on div "CONTROL" at bounding box center [673, 271] width 151 height 16
click at [706, 319] on button "Copy Link" at bounding box center [715, 323] width 77 height 20
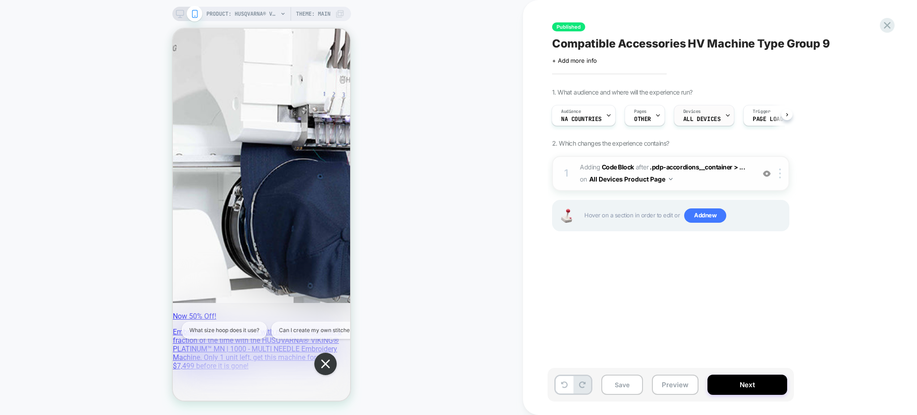
click at [705, 122] on span "ALL DEVICES" at bounding box center [701, 119] width 37 height 6
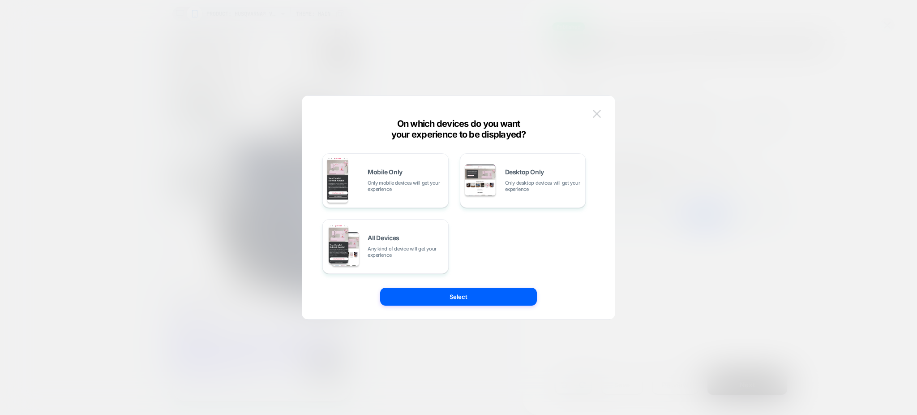
click at [599, 117] on img at bounding box center [597, 114] width 8 height 8
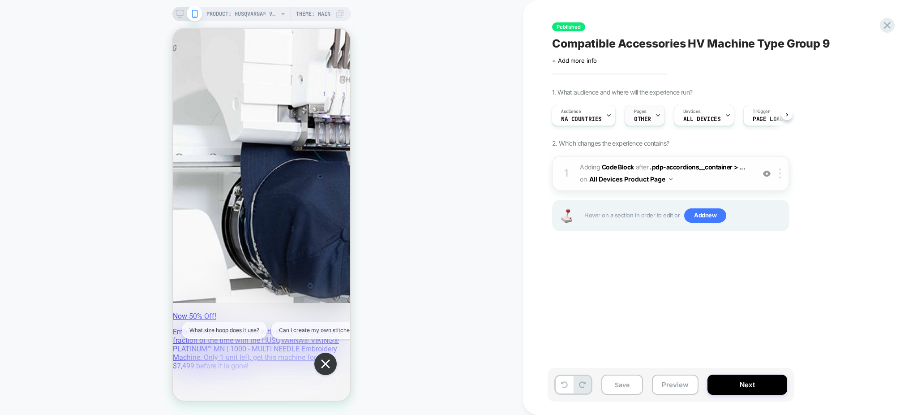
click at [641, 117] on span "OTHER" at bounding box center [642, 119] width 17 height 6
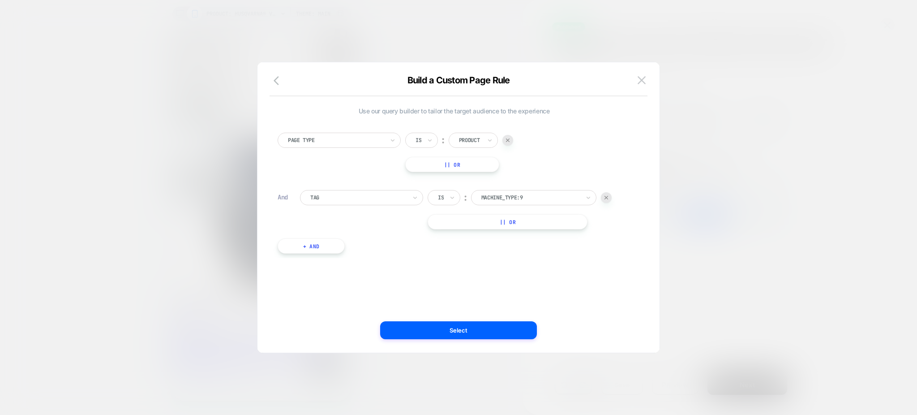
click at [690, 132] on div at bounding box center [458, 207] width 917 height 415
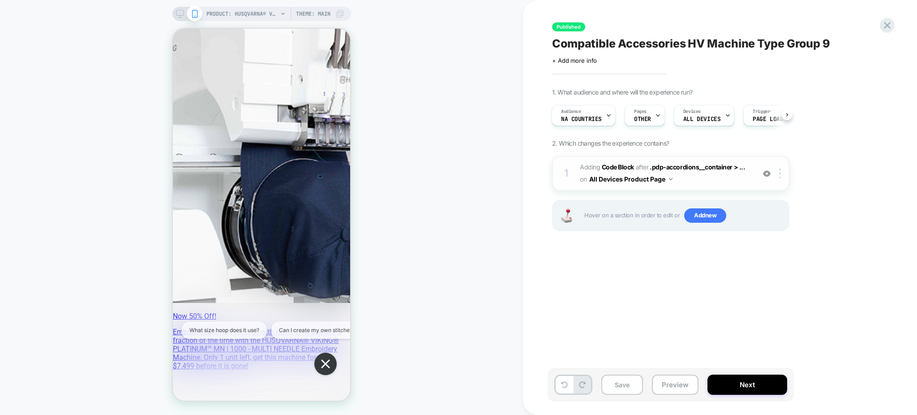
click at [701, 179] on span "Adding Code Block AFTER .pdp-accordions__container > ... .pdp-accordions__conta…" at bounding box center [665, 173] width 171 height 24
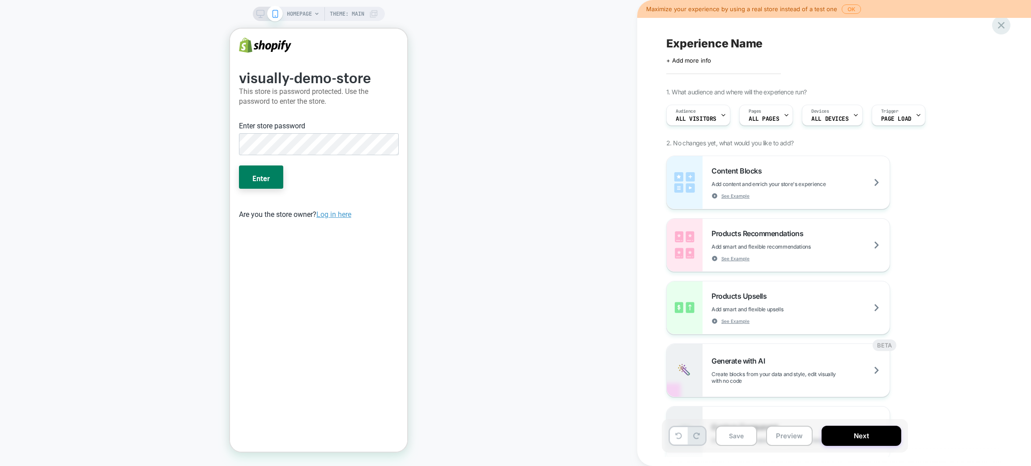
click at [1005, 21] on icon at bounding box center [1002, 25] width 12 height 12
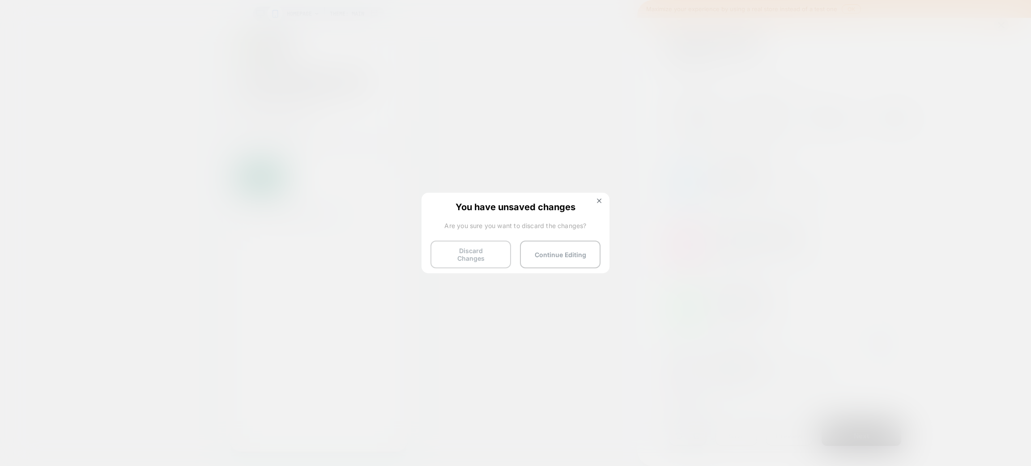
click at [477, 254] on button "Discard Changes" at bounding box center [471, 255] width 81 height 28
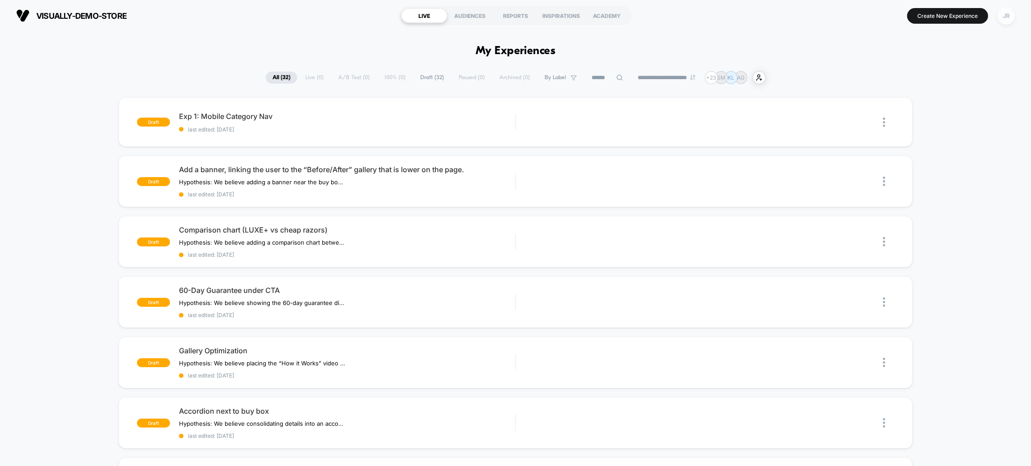
click at [1009, 12] on div "JR" at bounding box center [1006, 15] width 17 height 17
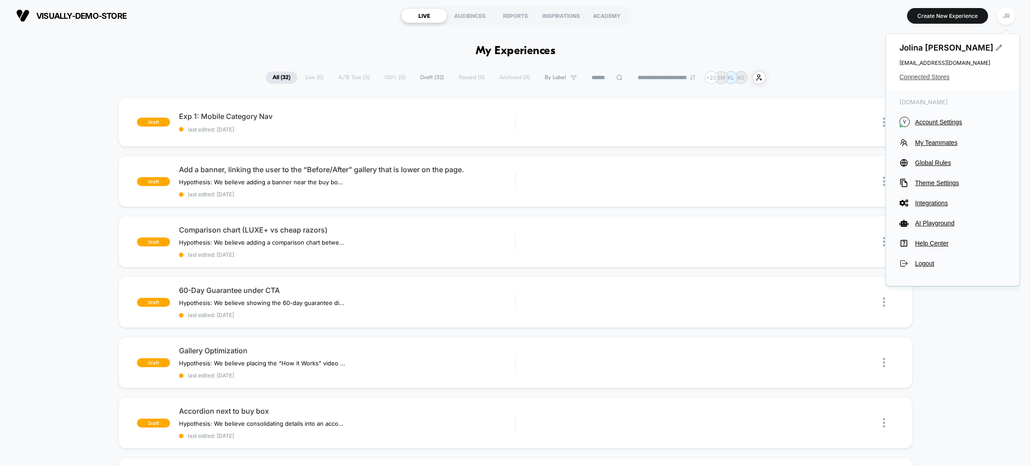
click at [917, 79] on span "Connected Stores" at bounding box center [953, 76] width 107 height 7
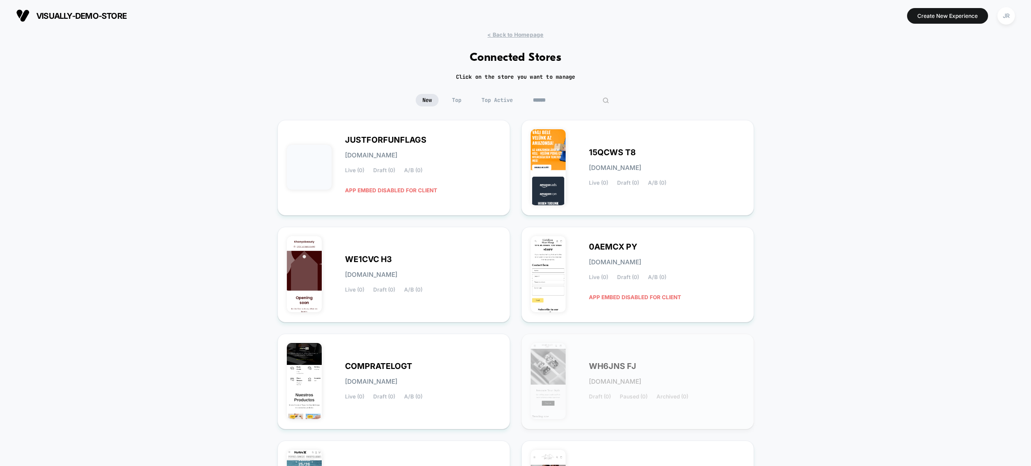
click at [560, 99] on input at bounding box center [571, 100] width 90 height 13
paste input "**********"
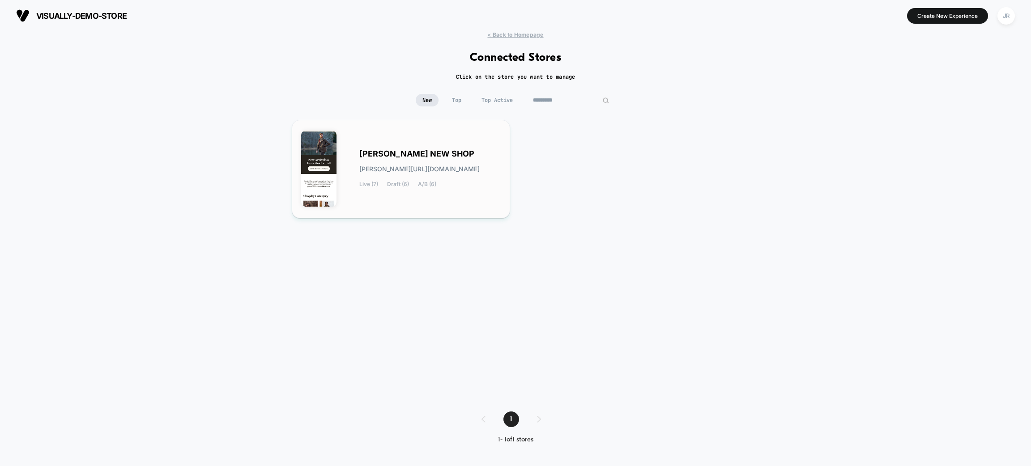
type input "*********"
click at [479, 182] on div "TOM BECKBES NEW SHOP tom-beckbes_new_shop.myshopify.com Live (7) Draft (6) A/B …" at bounding box center [429, 169] width 141 height 37
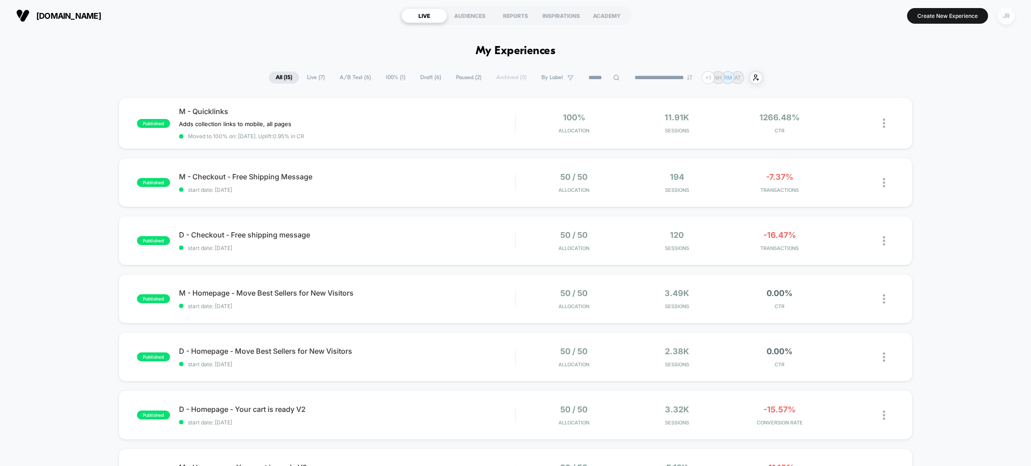
click at [1008, 18] on div "JR" at bounding box center [1006, 15] width 17 height 17
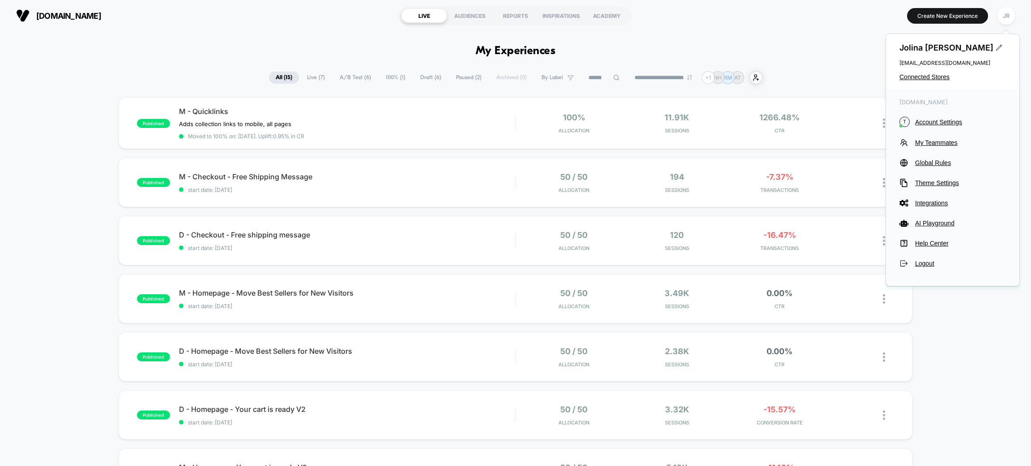
click at [932, 49] on span "Jolina Romero" at bounding box center [953, 47] width 107 height 9
click at [996, 47] on icon at bounding box center [999, 47] width 7 height 7
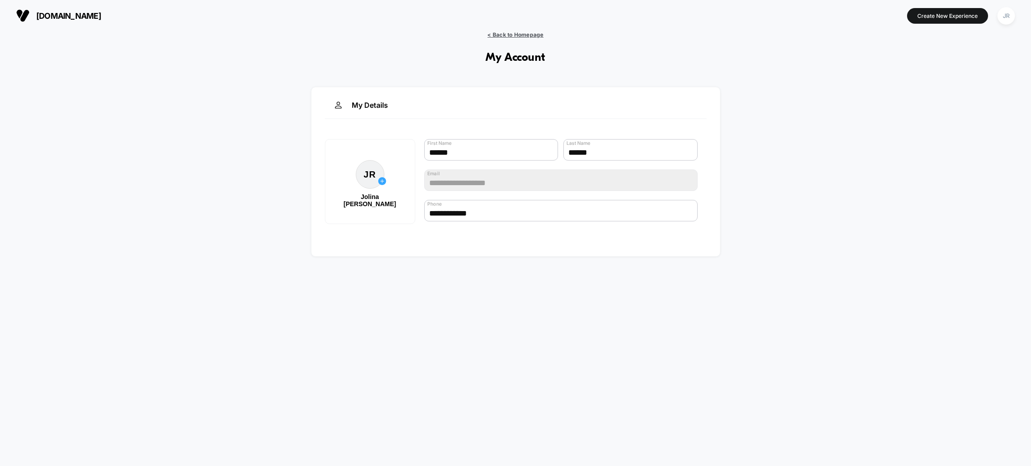
click at [523, 35] on span "< Back to Homepage" at bounding box center [515, 34] width 56 height 7
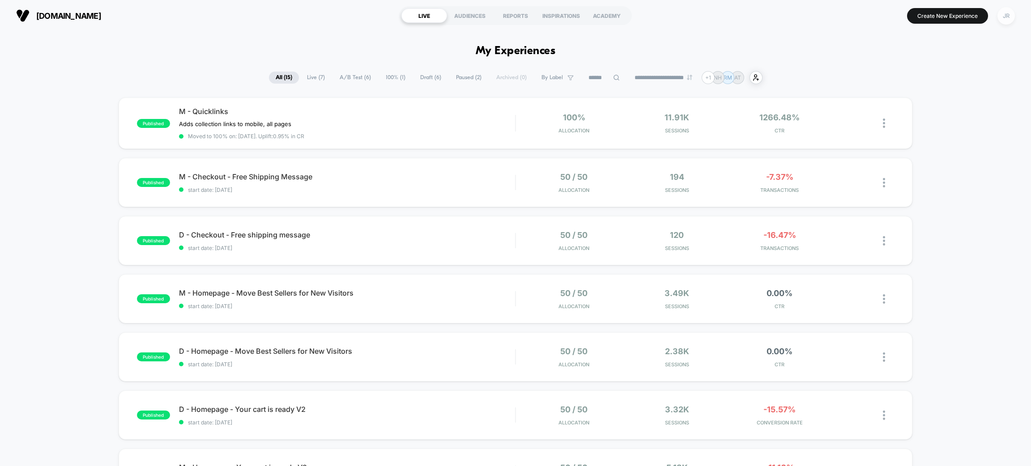
click at [1008, 16] on div "JR" at bounding box center [1006, 15] width 17 height 17
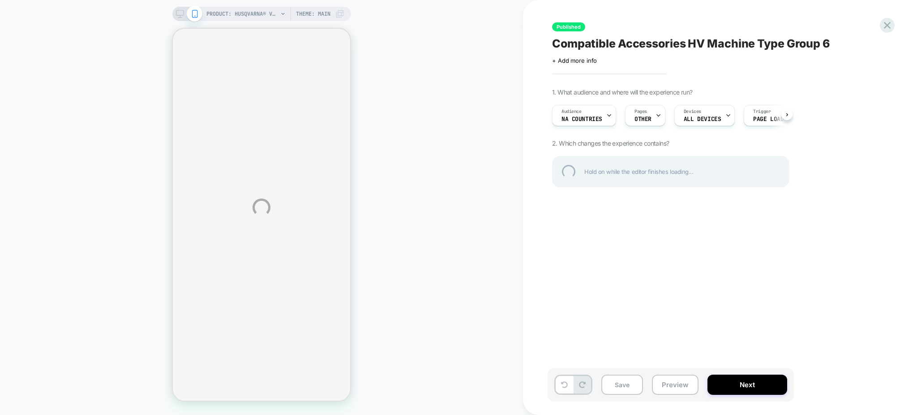
click at [654, 43] on div "Compatible Accessories HV Machine Type Group 6" at bounding box center [715, 43] width 327 height 13
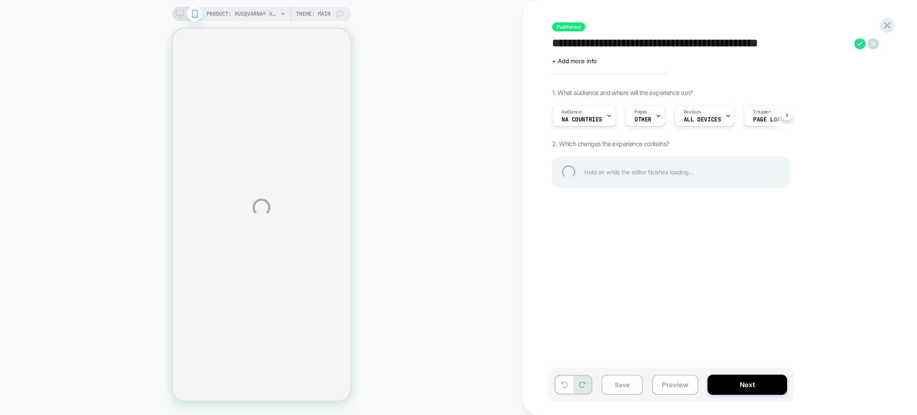
click at [654, 43] on textarea "**********" at bounding box center [701, 44] width 298 height 14
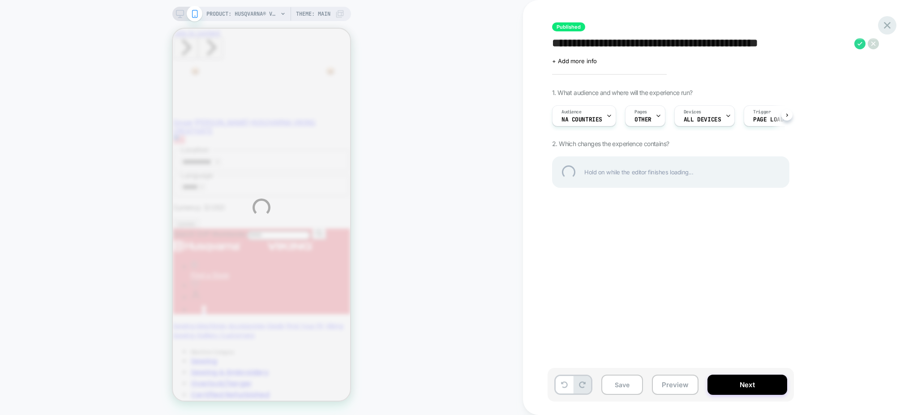
click at [889, 24] on div at bounding box center [887, 25] width 18 height 18
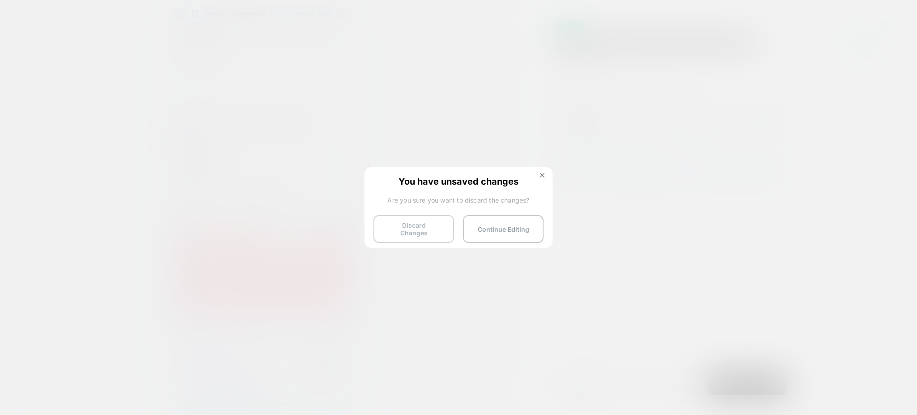
click at [428, 220] on button "Discard Changes" at bounding box center [413, 229] width 81 height 28
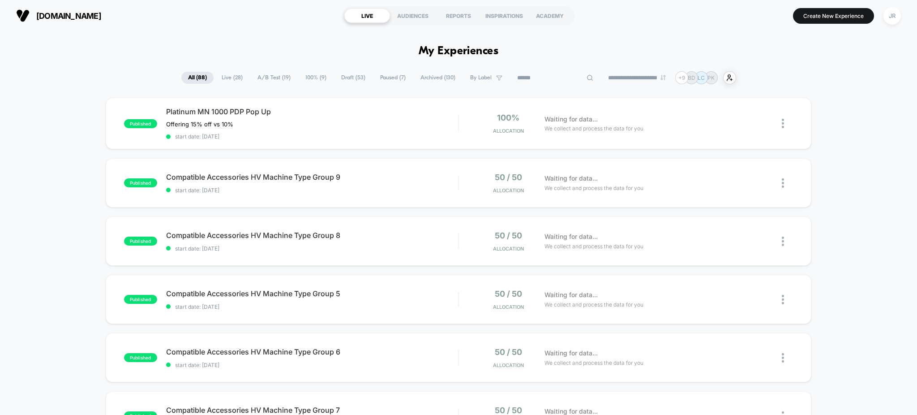
click at [552, 75] on input at bounding box center [555, 78] width 90 height 11
paste input "**********"
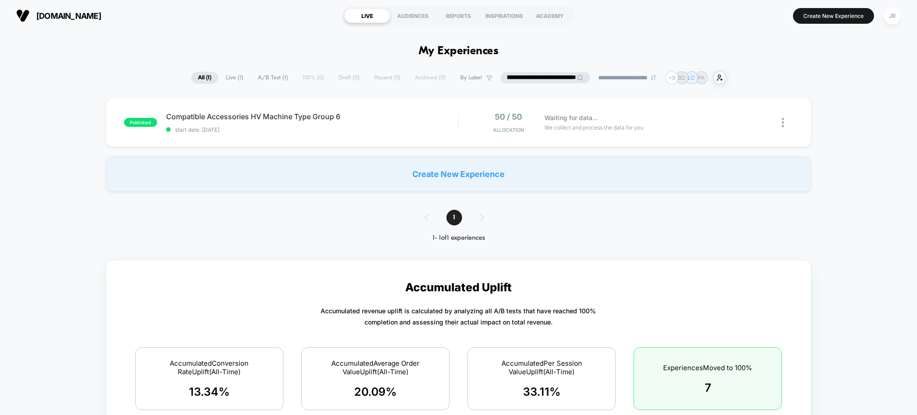
click at [552, 75] on input "**********" at bounding box center [545, 77] width 90 height 11
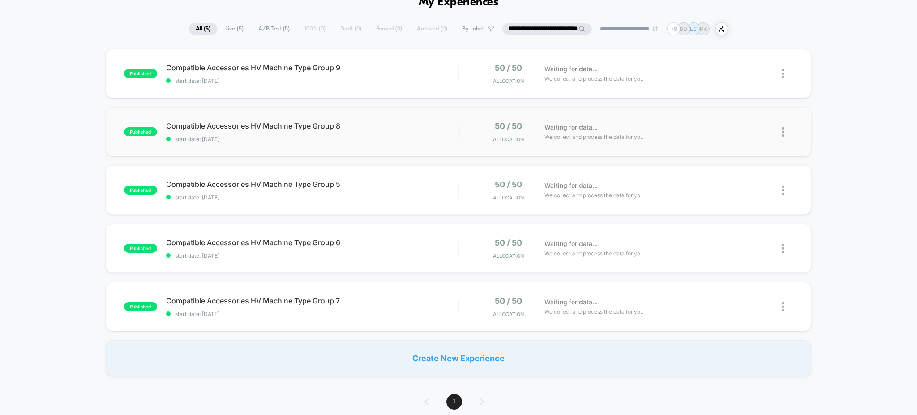
scroll to position [0, 0]
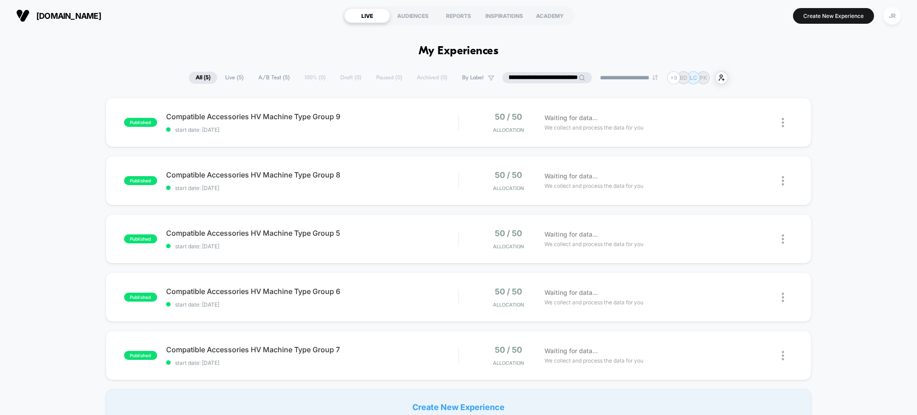
type input "**********"
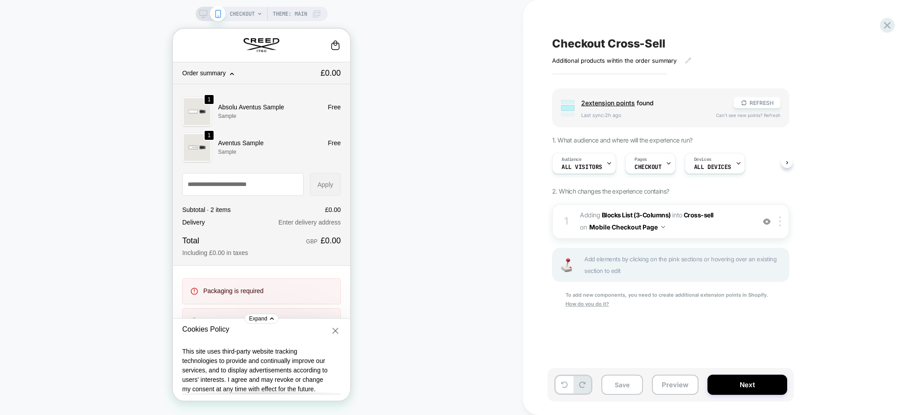
scroll to position [261, 0]
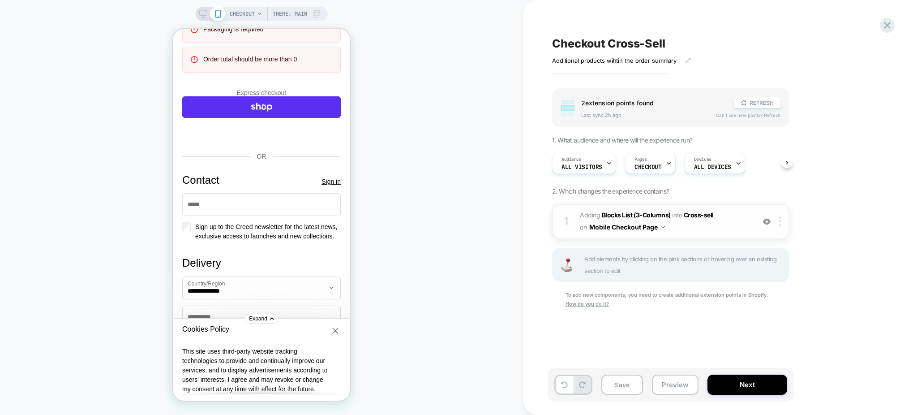
click at [707, 229] on span "#_loomi_addon_1758793021517 Adding Blocks List (3-Columns) INTO Cross-sell Cros…" at bounding box center [665, 221] width 171 height 24
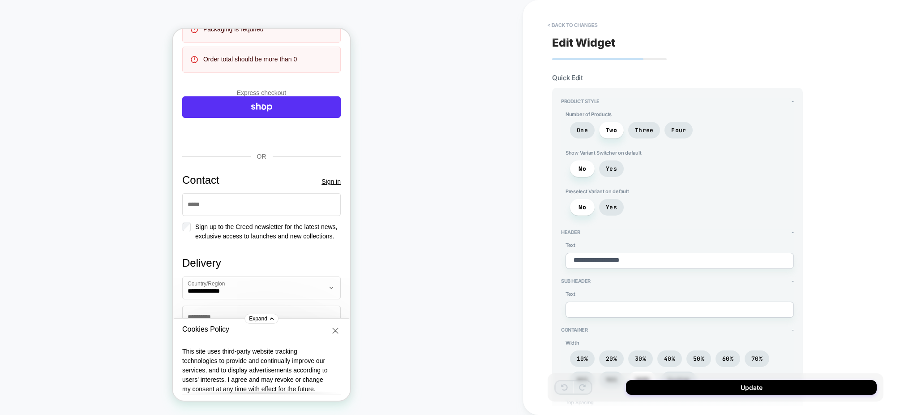
type textarea "*"
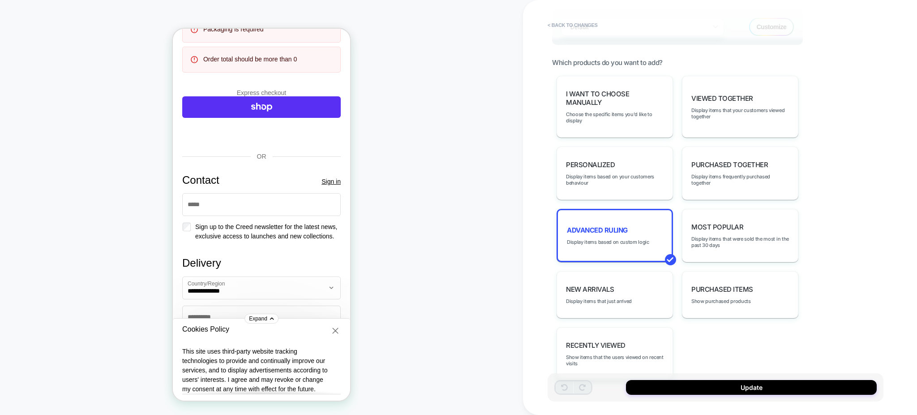
scroll to position [496, 0]
click at [666, 231] on div "Advanced Ruling Display items based on custom logic" at bounding box center [614, 234] width 116 height 53
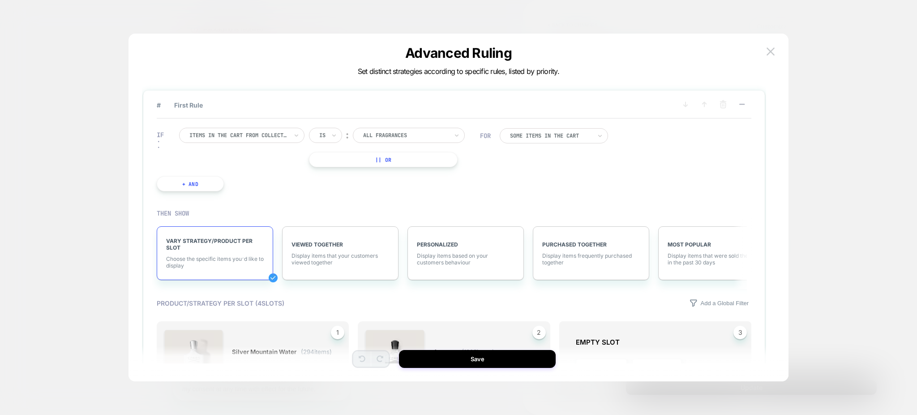
scroll to position [0, 0]
click at [658, 3] on div at bounding box center [458, 207] width 917 height 415
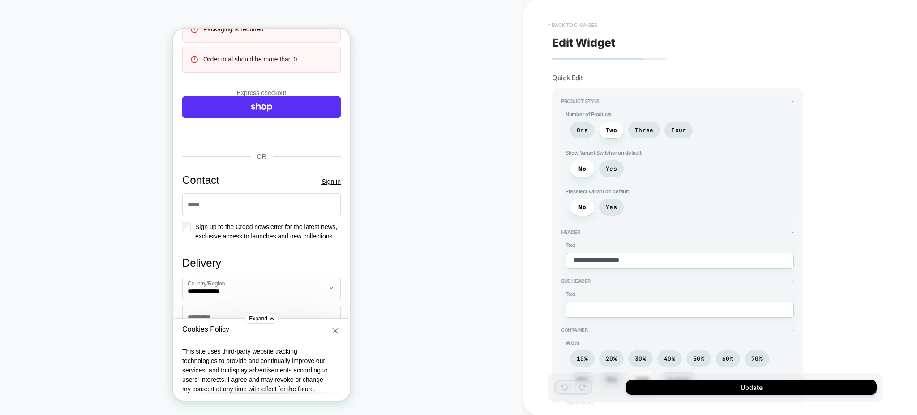
click at [555, 19] on button "< Back to changes" at bounding box center [572, 25] width 59 height 14
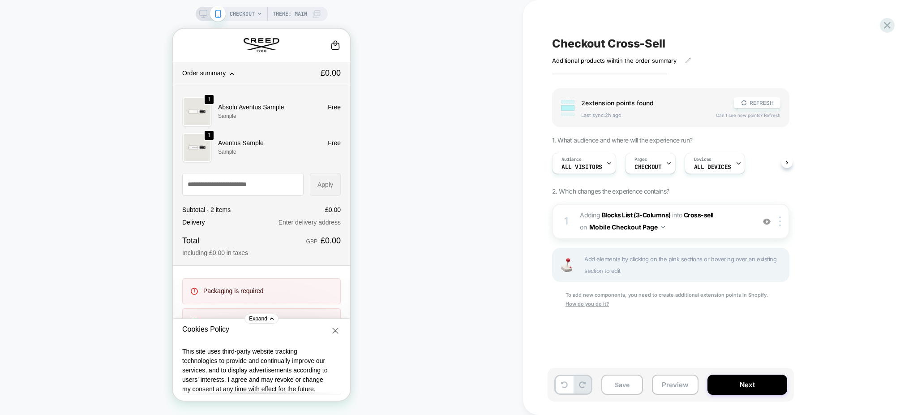
click at [330, 42] on icon "Cart" at bounding box center [335, 45] width 11 height 11
drag, startPoint x: 327, startPoint y: 42, endPoint x: 256, endPoint y: 41, distance: 70.3
click at [256, 41] on div at bounding box center [261, 45] width 158 height 14
click at [256, 41] on link at bounding box center [262, 45] width 36 height 14
click at [253, 16] on span "CHECKOUT" at bounding box center [242, 14] width 25 height 14
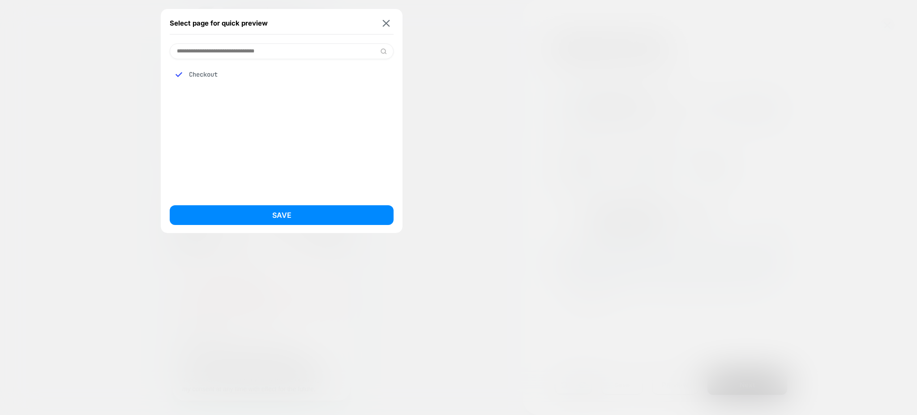
click at [211, 74] on div "Checkout" at bounding box center [282, 74] width 224 height 17
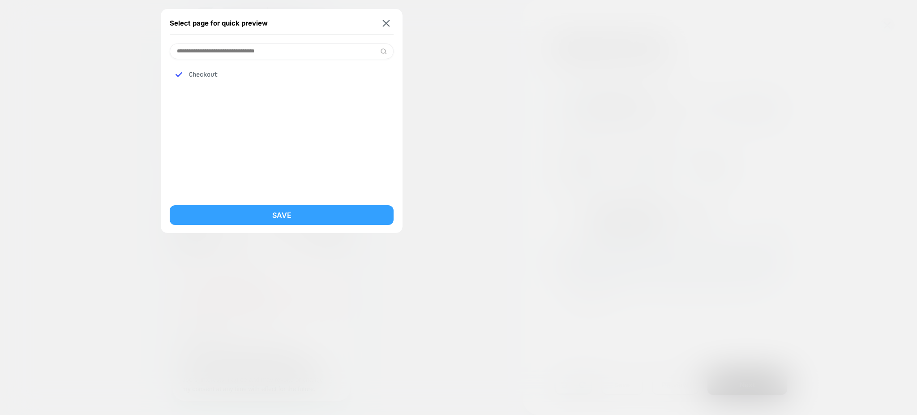
click at [210, 214] on button "Save" at bounding box center [282, 215] width 224 height 20
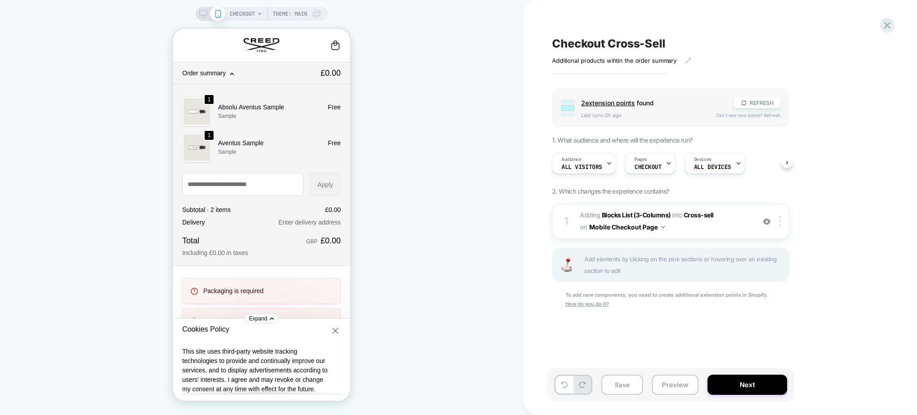
click at [238, 10] on span "CHECKOUT" at bounding box center [242, 14] width 25 height 14
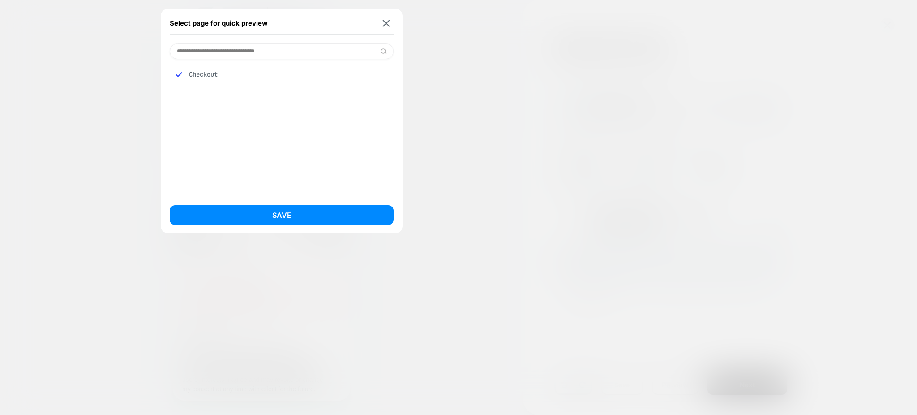
click at [302, 54] on input at bounding box center [282, 51] width 224 height 16
click at [383, 20] on img at bounding box center [386, 23] width 7 height 7
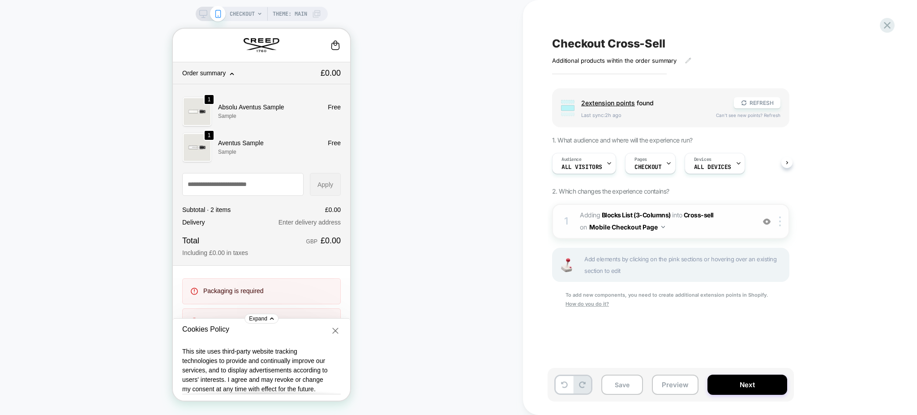
click at [718, 231] on span "#_loomi_addon_1758793021517 Adding Blocks List (3-Columns) INTO Cross-sell Cros…" at bounding box center [665, 221] width 171 height 24
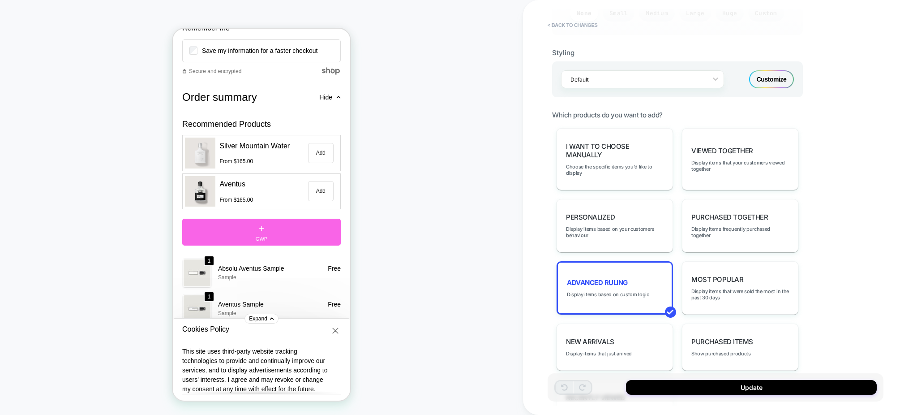
scroll to position [947, 0]
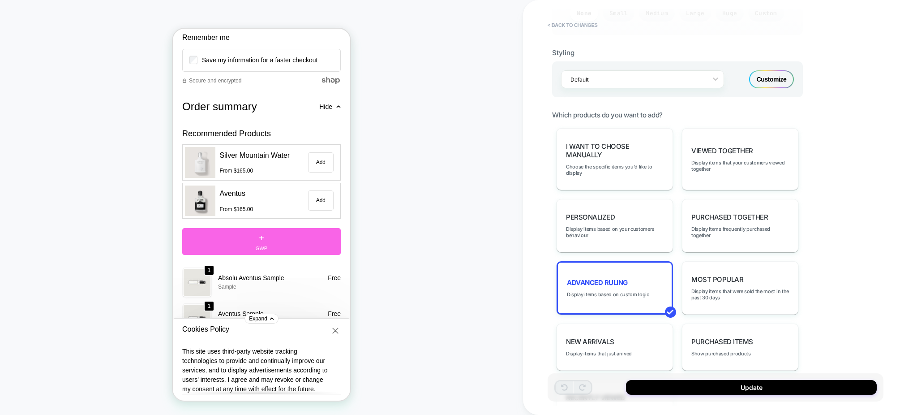
drag, startPoint x: 132, startPoint y: 100, endPoint x: 433, endPoint y: 60, distance: 303.1
click at [433, 60] on div "CHECKOUT Theme: MAIN" at bounding box center [261, 207] width 523 height 397
click at [632, 286] on div "Advanced Ruling Display items based on custom logic" at bounding box center [614, 287] width 116 height 53
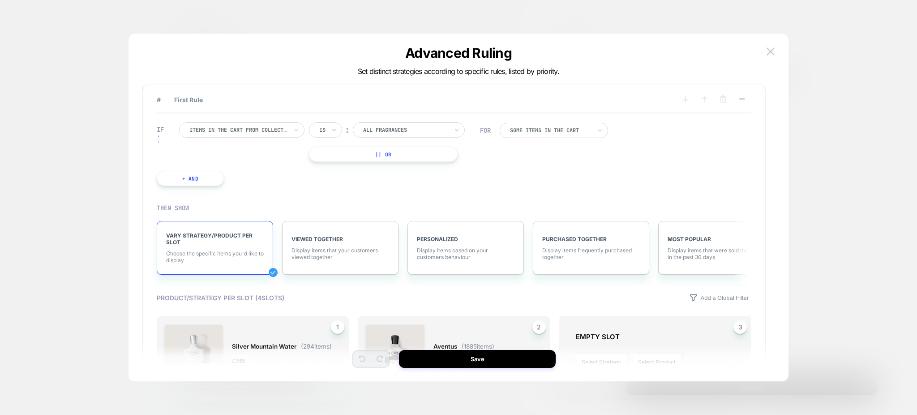
scroll to position [0, 0]
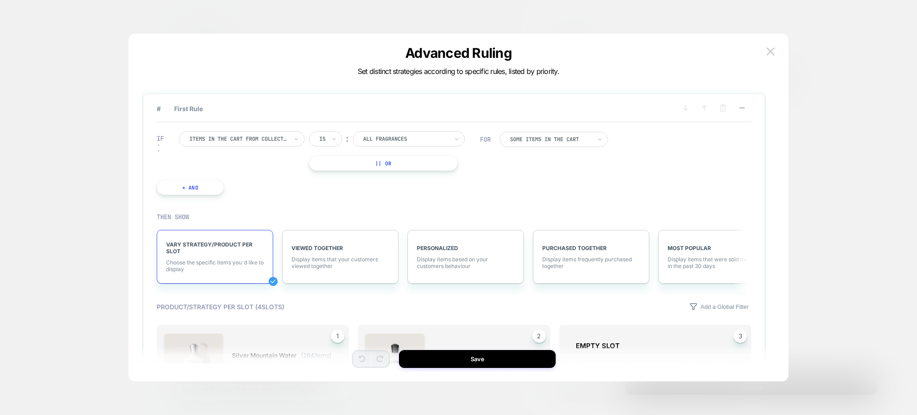
click at [284, 7] on div at bounding box center [458, 207] width 917 height 415
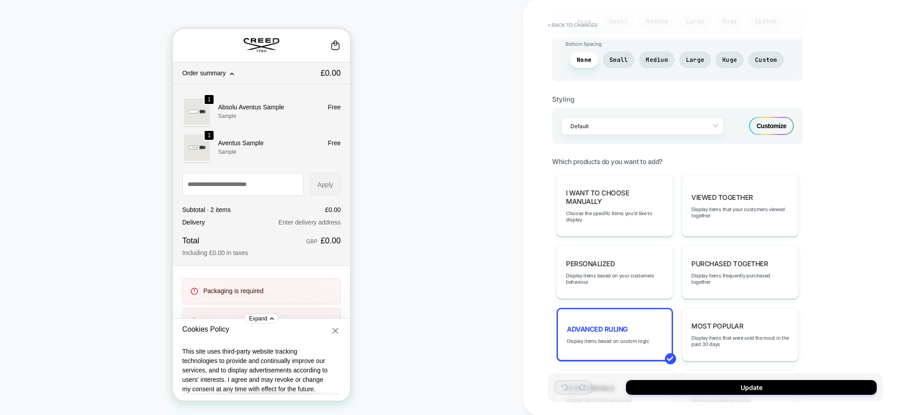
scroll to position [400, 0]
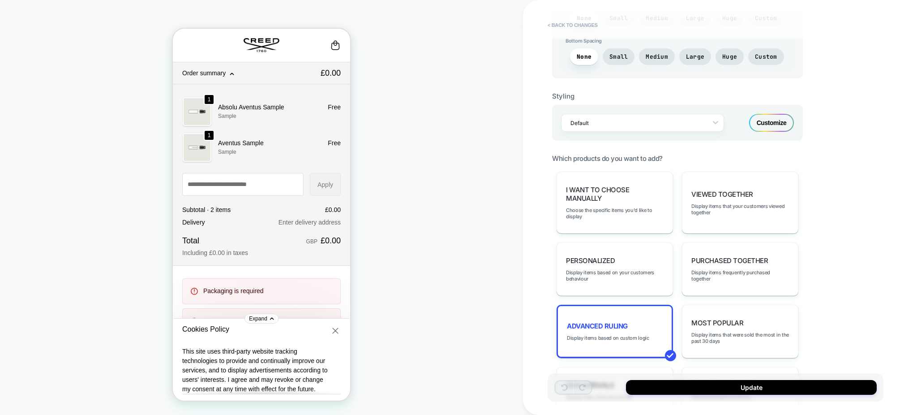
click at [774, 114] on div "Customize" at bounding box center [771, 123] width 45 height 18
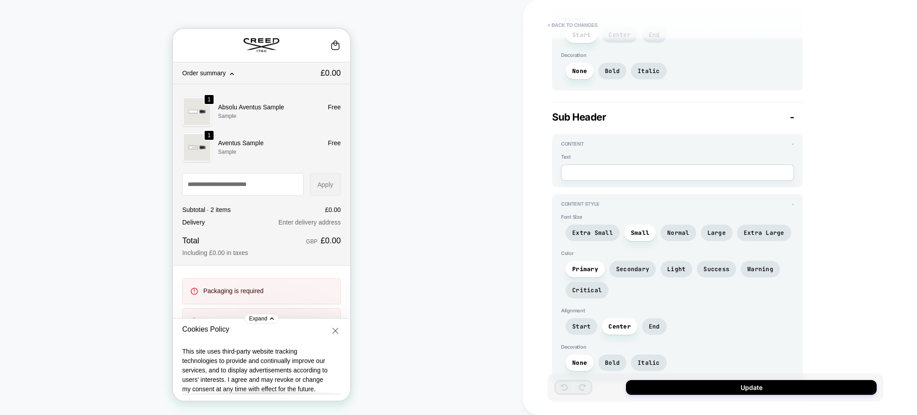
scroll to position [0, 0]
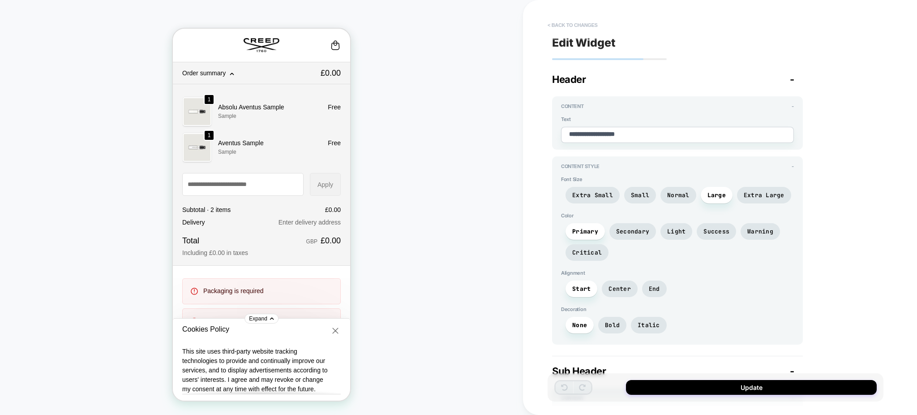
click at [557, 21] on button "< Back to changes" at bounding box center [572, 25] width 59 height 14
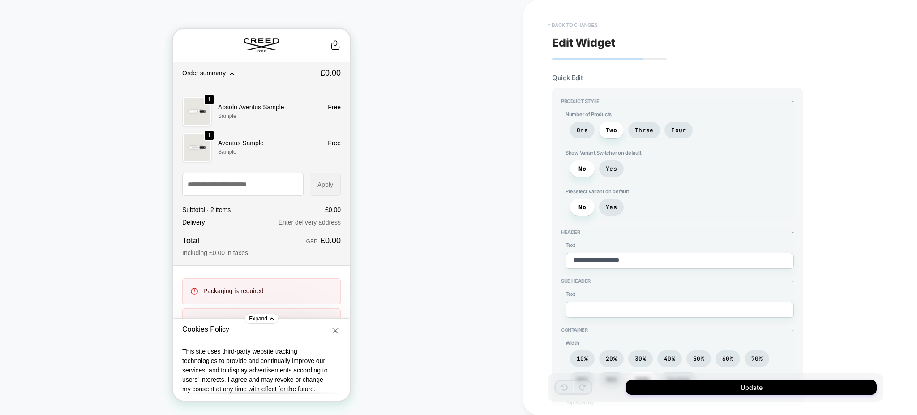
click at [557, 21] on button "< Back to changes" at bounding box center [572, 25] width 59 height 14
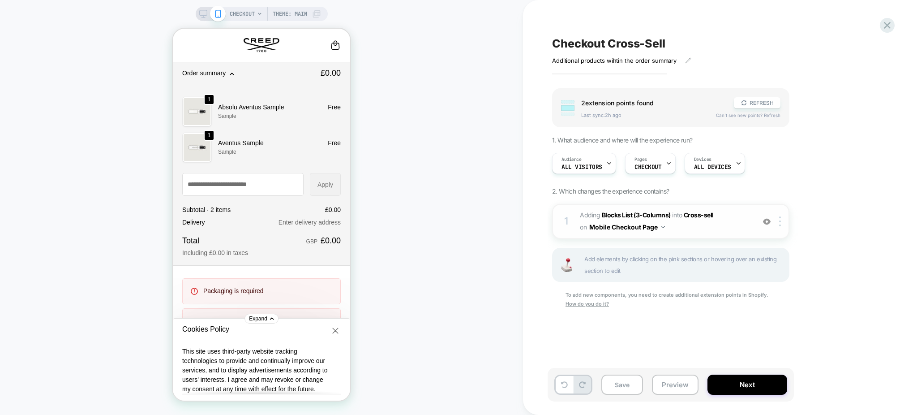
click at [682, 227] on span "#_loomi_addon_1758793021517 Adding Blocks List (3-Columns) INTO Cross-sell Cros…" at bounding box center [665, 221] width 171 height 24
type textarea "*"
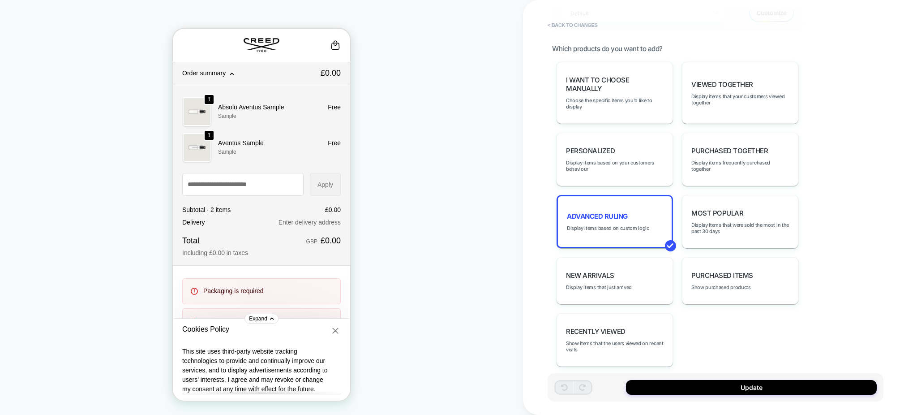
click at [252, 46] on link at bounding box center [262, 45] width 36 height 14
click at [332, 47] on icon "Cart" at bounding box center [335, 45] width 11 height 11
click at [334, 45] on icon "Cart" at bounding box center [335, 43] width 3 height 4
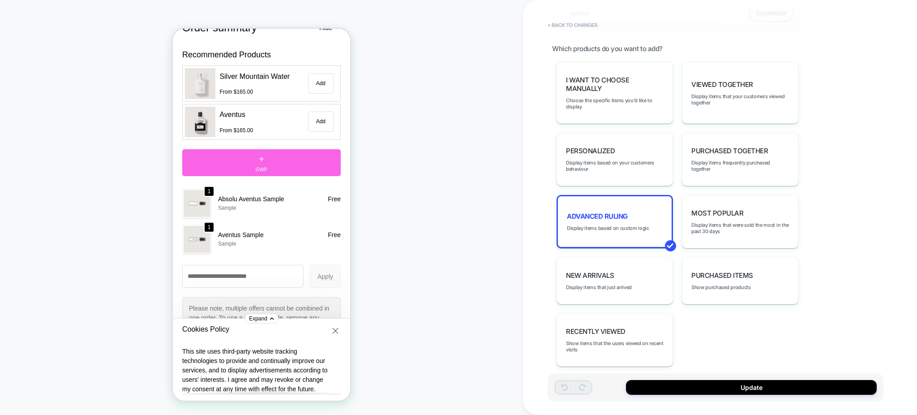
scroll to position [1231, 0]
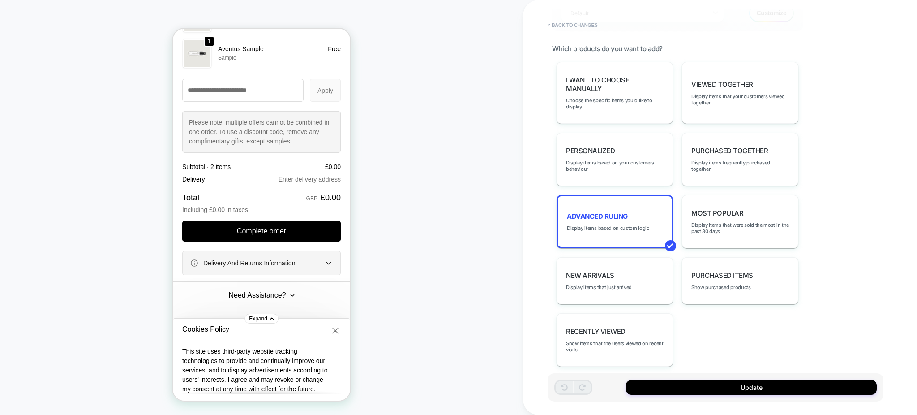
click at [261, 256] on div "Delivery And Returns Information" at bounding box center [261, 263] width 158 height 24
click at [262, 262] on h2 "Delivery And Returns Information" at bounding box center [258, 263] width 111 height 8
click at [563, 18] on button "< Back to changes" at bounding box center [572, 25] width 59 height 14
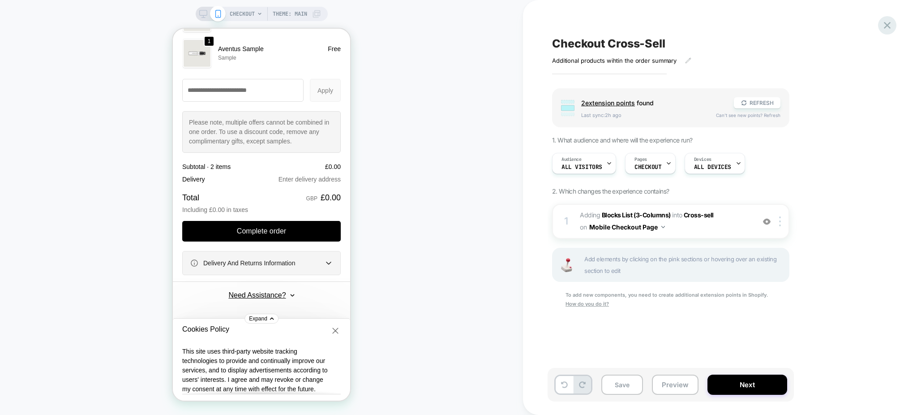
click at [886, 29] on icon at bounding box center [887, 25] width 12 height 12
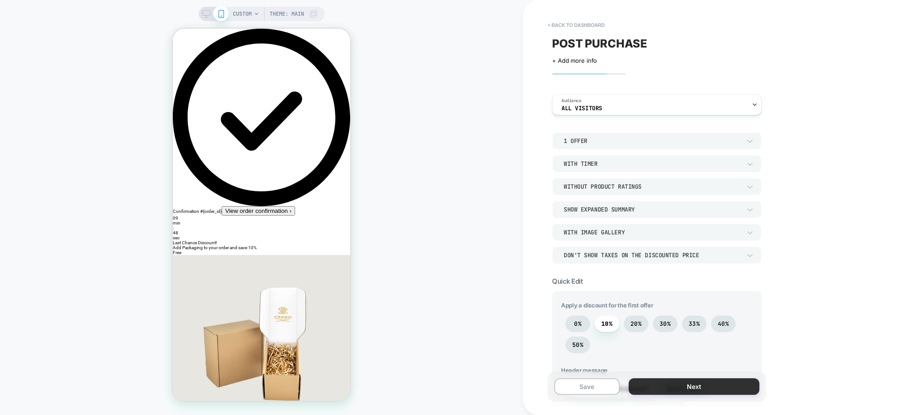
click at [664, 387] on button "Next" at bounding box center [693, 386] width 131 height 17
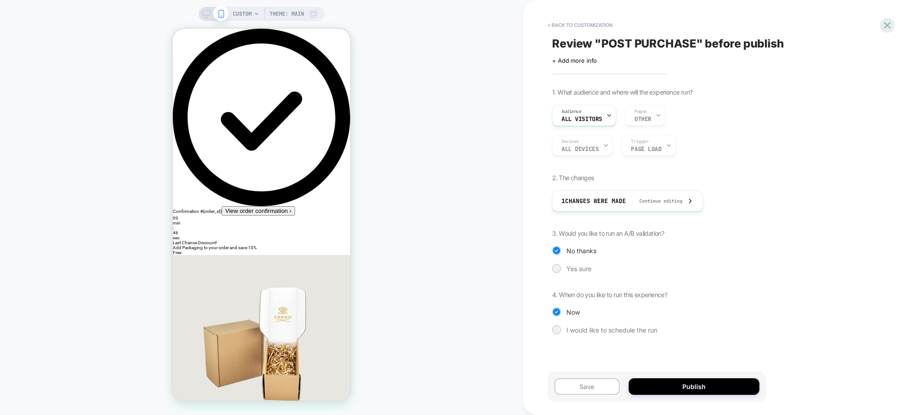
scroll to position [371, 0]
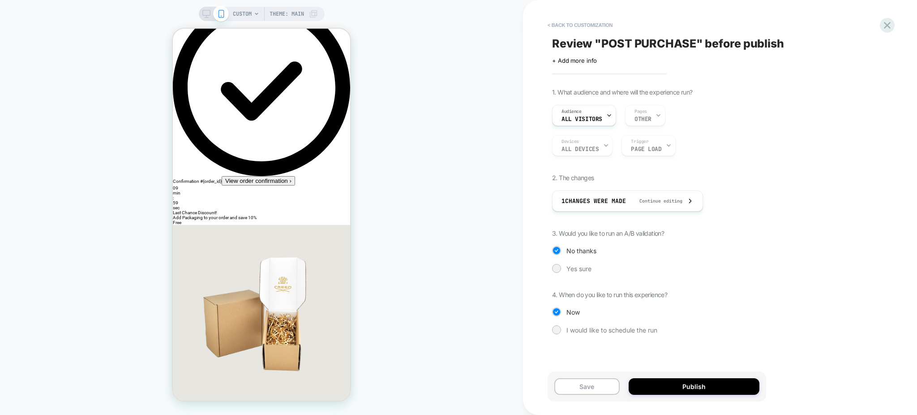
scroll to position [0, 0]
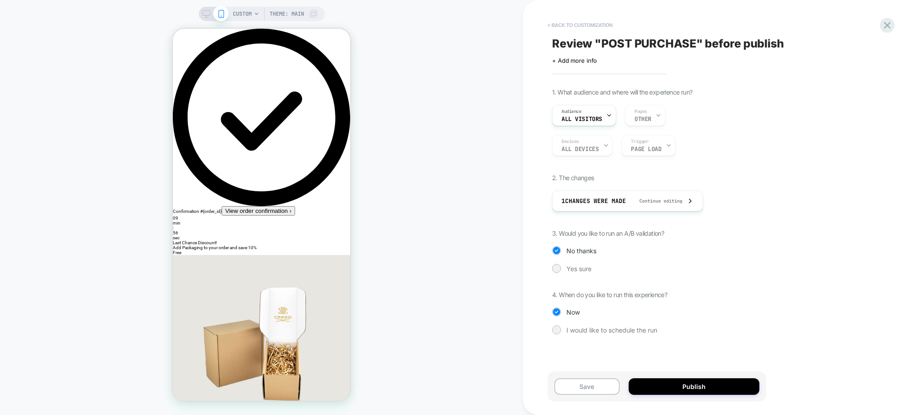
click at [559, 26] on button "< Back to customization" at bounding box center [580, 25] width 74 height 14
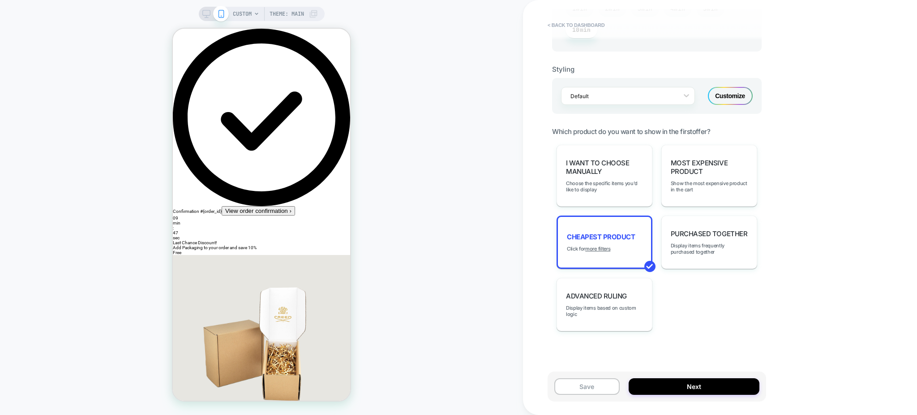
click at [248, 206] on button "View order confirmation ›" at bounding box center [258, 210] width 73 height 9
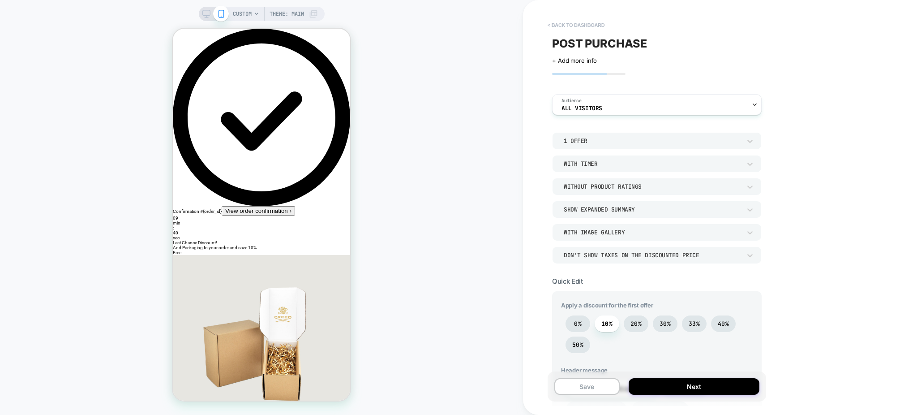
click at [556, 23] on button "< back to dashboard" at bounding box center [576, 25] width 66 height 14
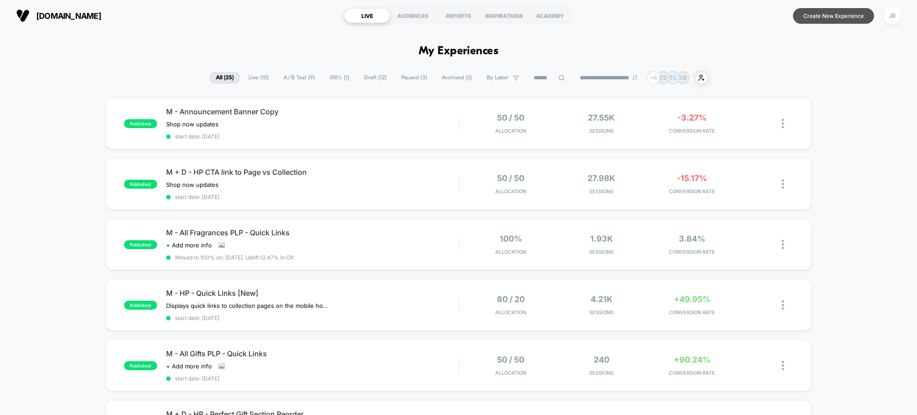
click at [838, 14] on button "Create New Experience" at bounding box center [833, 16] width 81 height 16
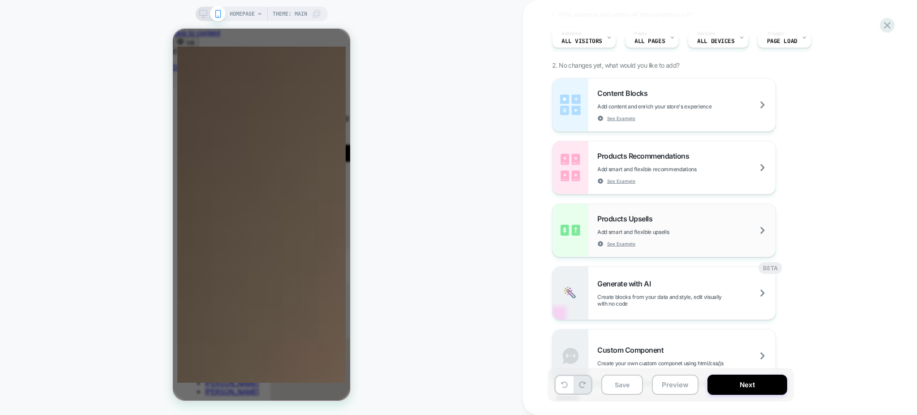
scroll to position [77, 0]
click at [721, 222] on div "Products Upsells Add smart and flexible upsells See Example" at bounding box center [686, 231] width 178 height 33
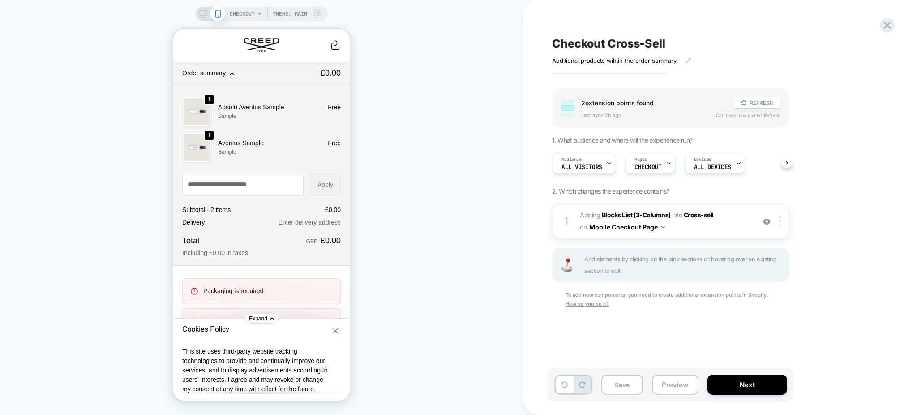
click at [217, 77] on span "Order summary" at bounding box center [203, 72] width 43 height 7
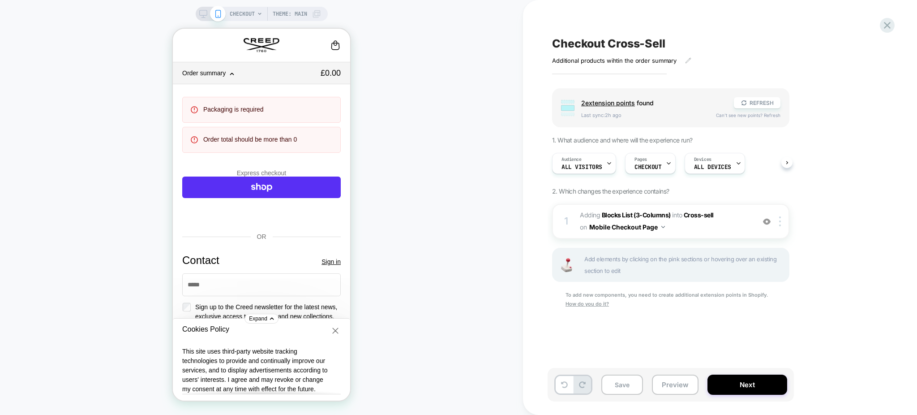
click at [259, 42] on link at bounding box center [262, 45] width 36 height 14
click at [255, 17] on div "CHECKOUT Theme: MAIN" at bounding box center [275, 14] width 91 height 14
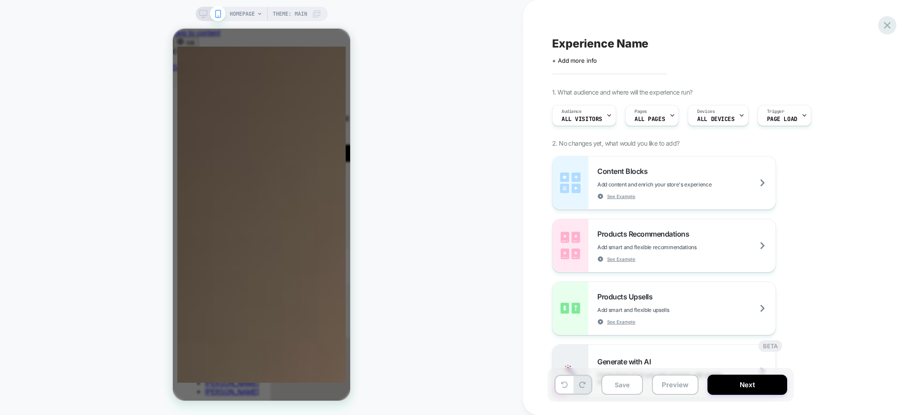
click at [881, 26] on icon at bounding box center [887, 25] width 12 height 12
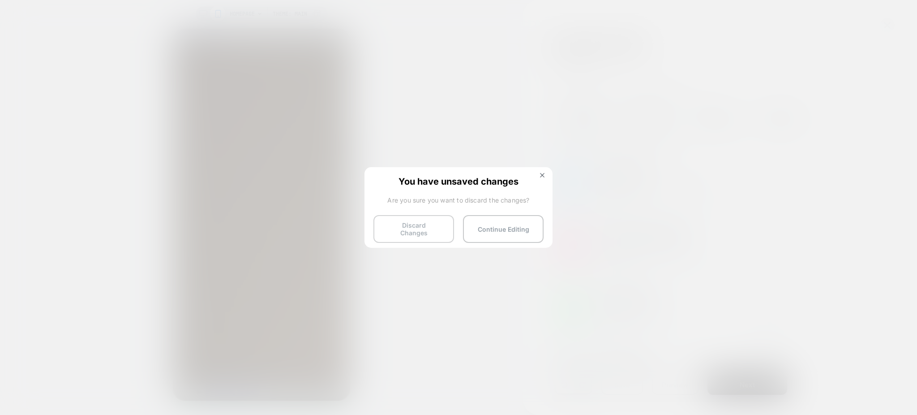
click at [423, 220] on button "Discard Changes" at bounding box center [413, 229] width 81 height 28
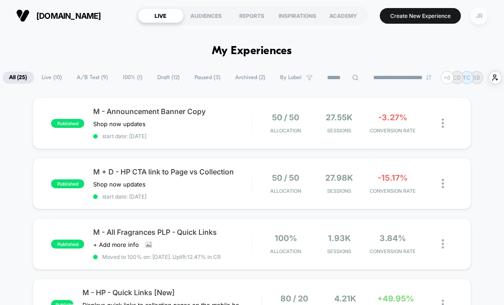
click at [485, 17] on div "JR" at bounding box center [478, 15] width 17 height 17
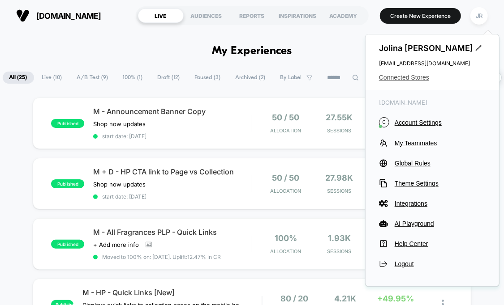
click at [393, 78] on span "Connected Stores" at bounding box center [432, 77] width 107 height 7
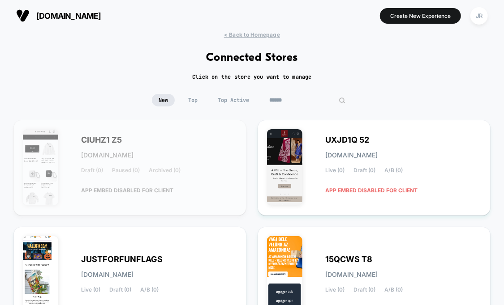
click at [310, 102] on input at bounding box center [307, 100] width 90 height 13
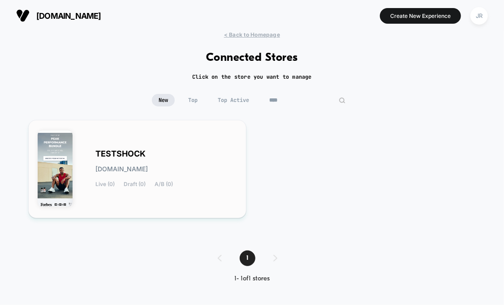
type input "****"
click at [197, 174] on div "TESTSHOCK testshock.myshopify.com Live (0) Draft (0) A/B (0)" at bounding box center [166, 169] width 141 height 37
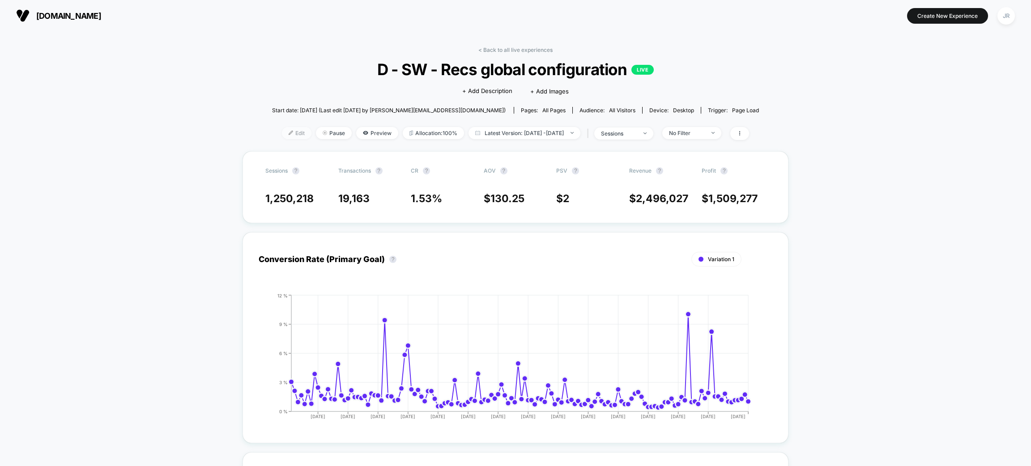
click at [282, 131] on span "Edit" at bounding box center [297, 133] width 30 height 12
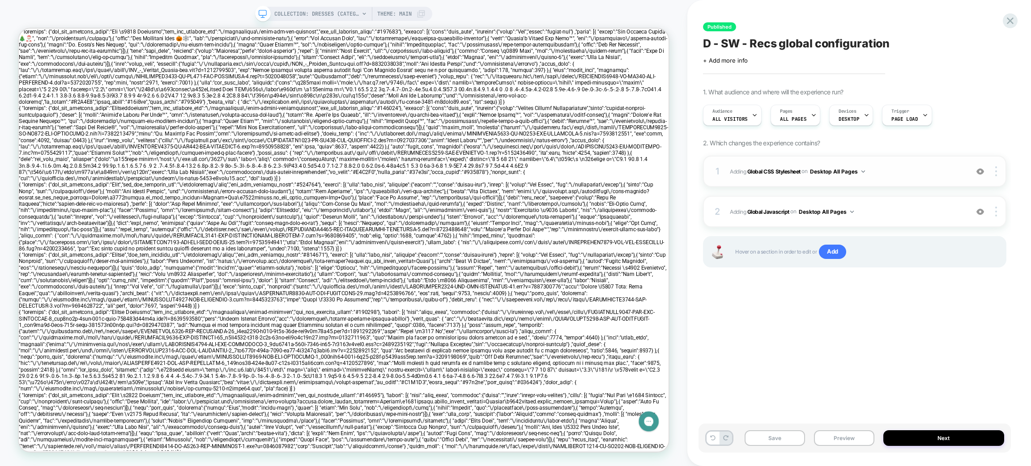
click at [978, 176] on div at bounding box center [980, 172] width 17 height 10
click at [922, 174] on span "Adding Global CSS Stylesheet on Desktop All Pages" at bounding box center [847, 171] width 234 height 11
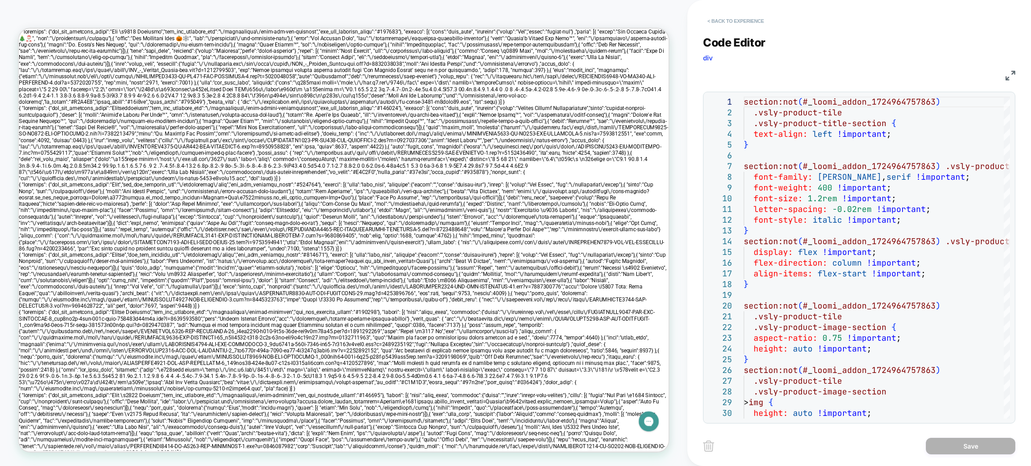
click at [726, 21] on button "< Back to experience" at bounding box center [735, 21] width 65 height 14
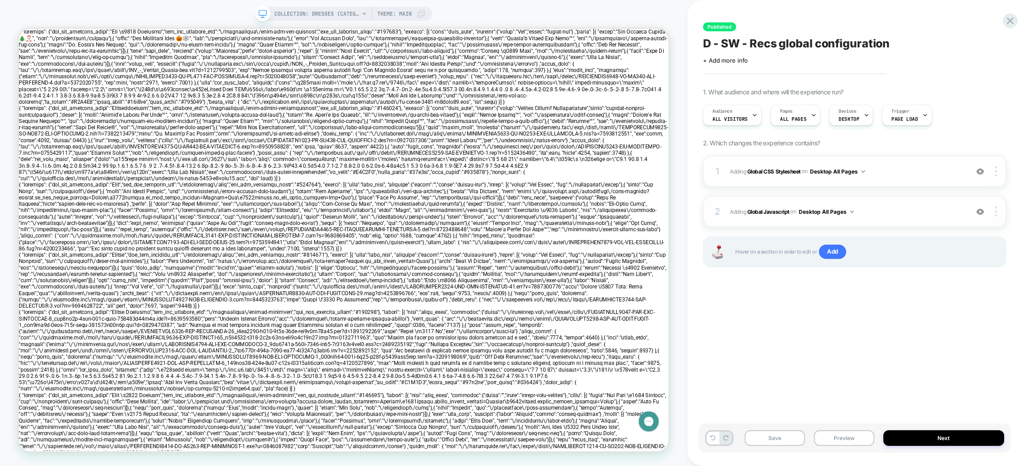
click at [918, 218] on div "2 Adding Global Javascript on Desktop All Pages Add Before Add After Copy to Mo…" at bounding box center [854, 211] width 303 height 31
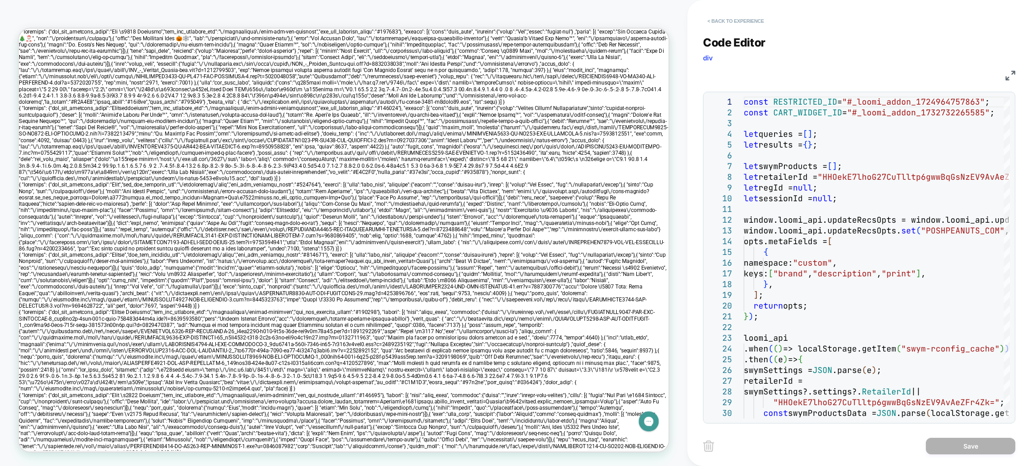
click at [719, 20] on button "< Back to experience" at bounding box center [735, 21] width 65 height 14
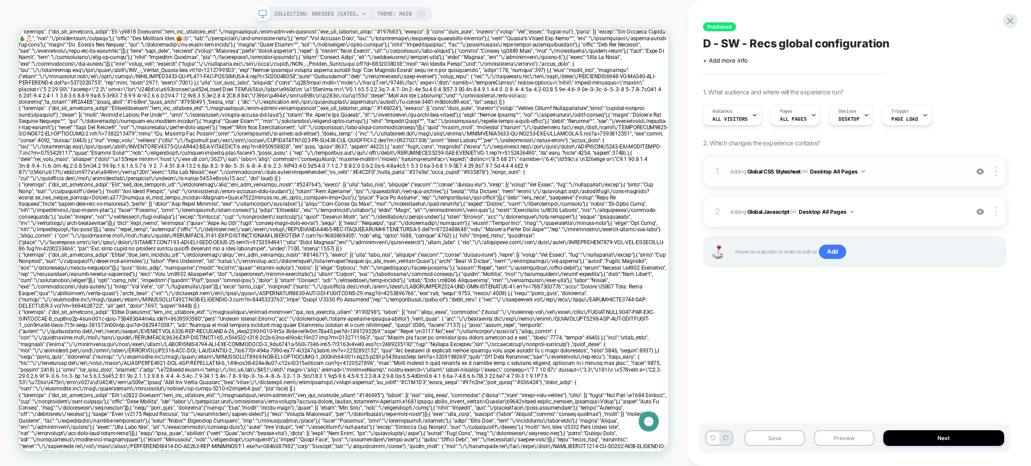
click at [980, 176] on div at bounding box center [980, 172] width 17 height 10
click at [982, 211] on img at bounding box center [981, 212] width 8 height 8
click at [982, 168] on img at bounding box center [981, 172] width 8 height 8
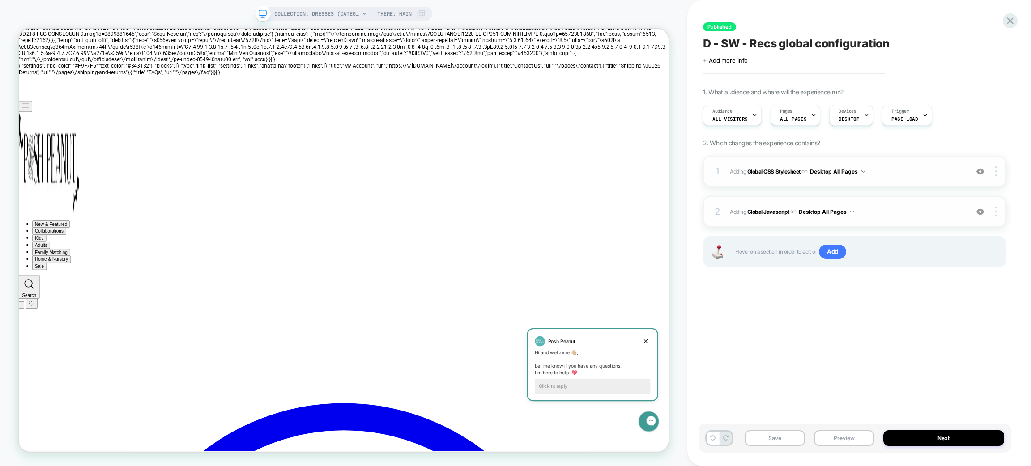
scroll to position [577, 0]
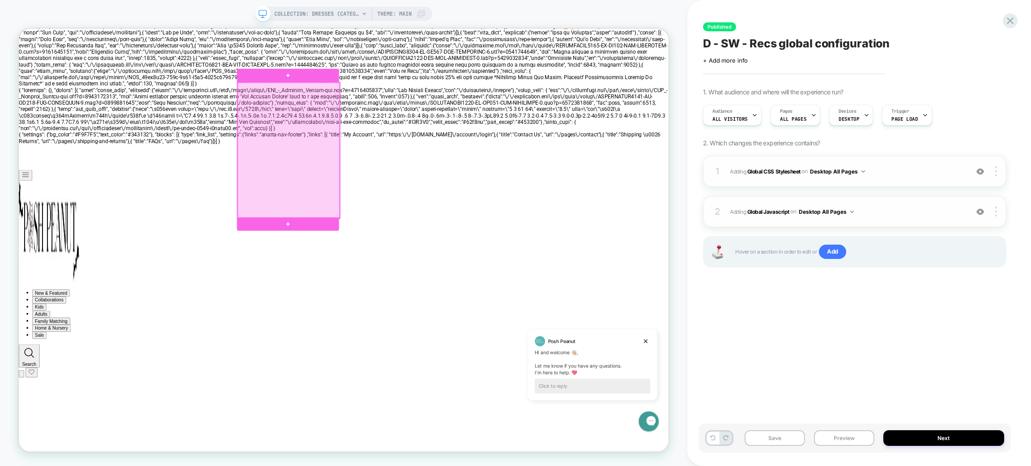
click at [385, 214] on div at bounding box center [379, 191] width 136 height 181
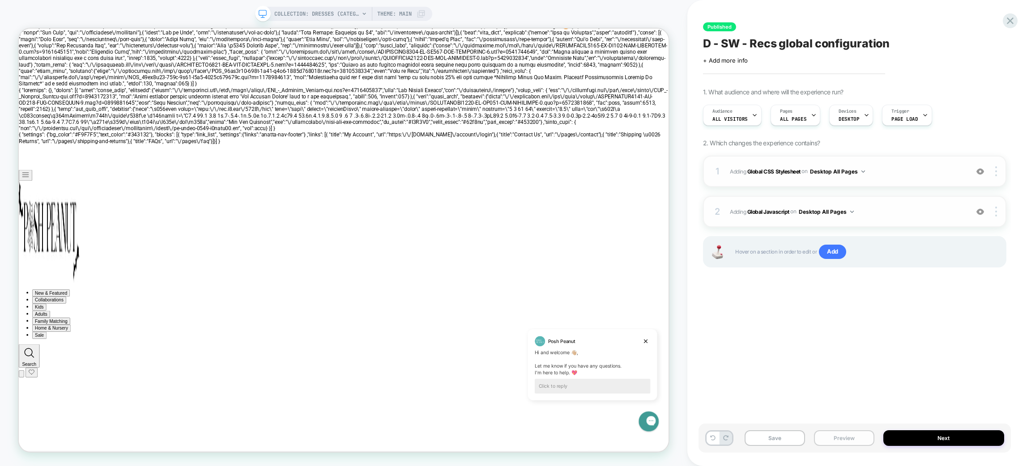
click at [847, 441] on button "Preview" at bounding box center [844, 439] width 60 height 16
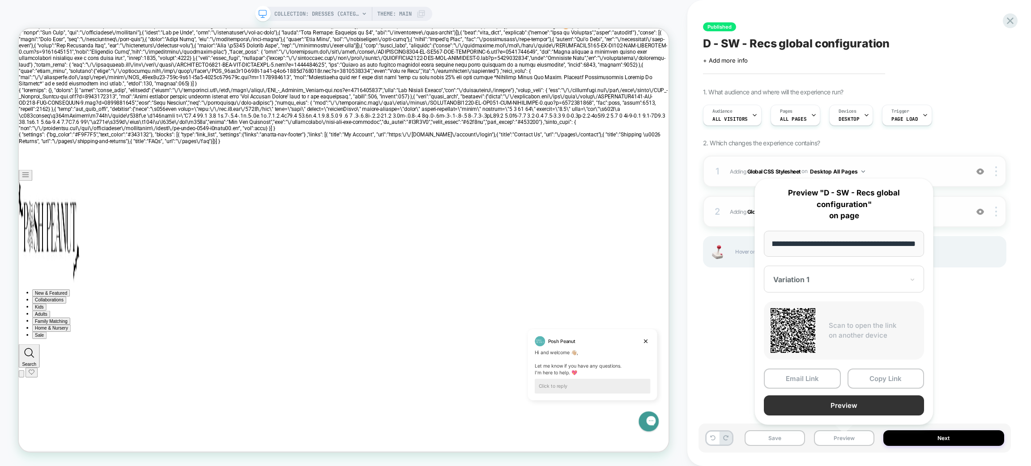
scroll to position [0, 0]
click at [853, 403] on button "Preview" at bounding box center [844, 406] width 160 height 20
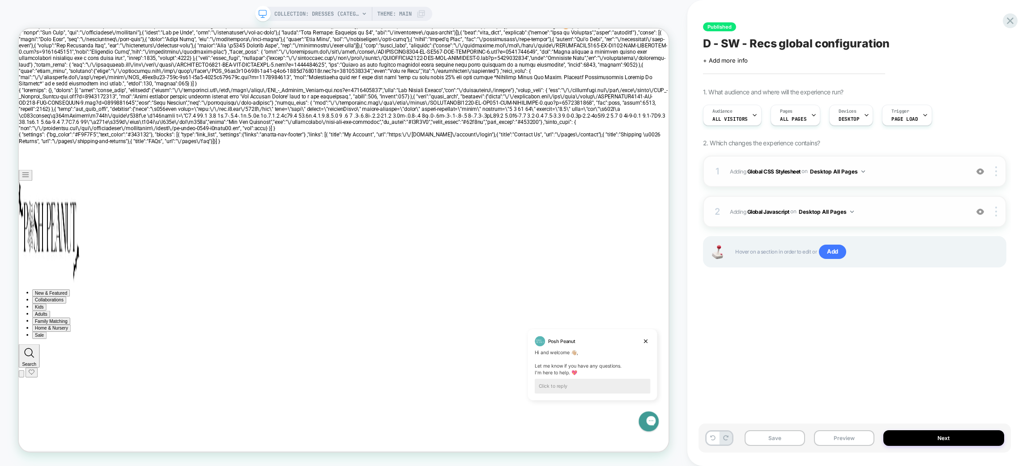
click at [977, 214] on img at bounding box center [981, 212] width 8 height 8
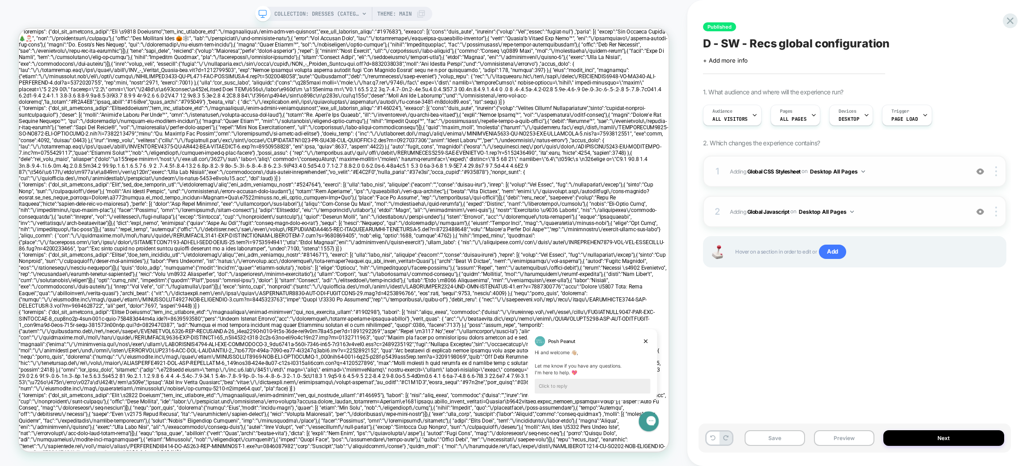
click at [979, 170] on img at bounding box center [981, 172] width 8 height 8
click at [982, 215] on img at bounding box center [981, 212] width 8 height 8
click at [976, 174] on div at bounding box center [980, 172] width 17 height 10
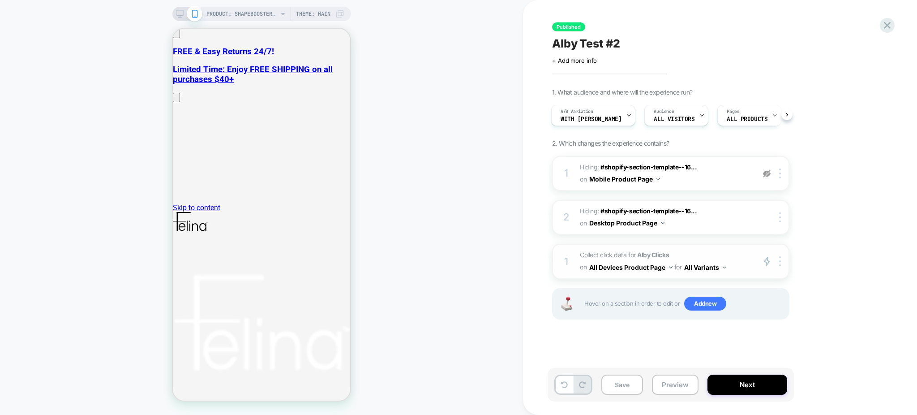
click at [712, 253] on span "Collect click data for Alby Clicks on All Devices Product Page for All Variants" at bounding box center [665, 261] width 171 height 24
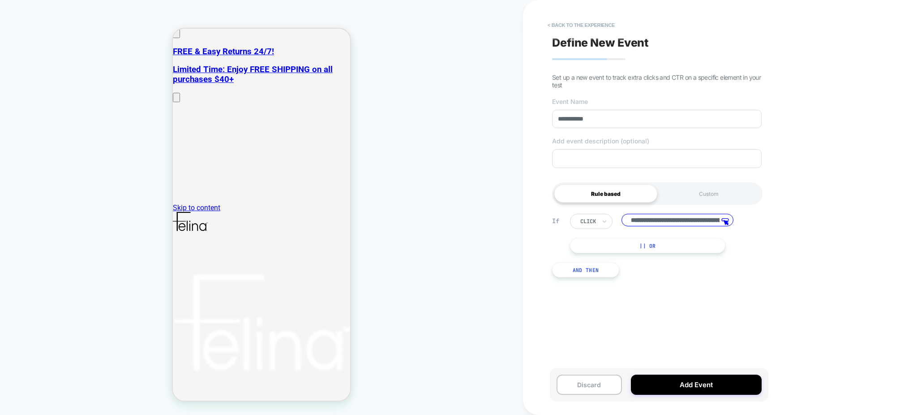
scroll to position [0, 84]
click at [684, 220] on input "**********" at bounding box center [677, 221] width 112 height 14
type input "**********"
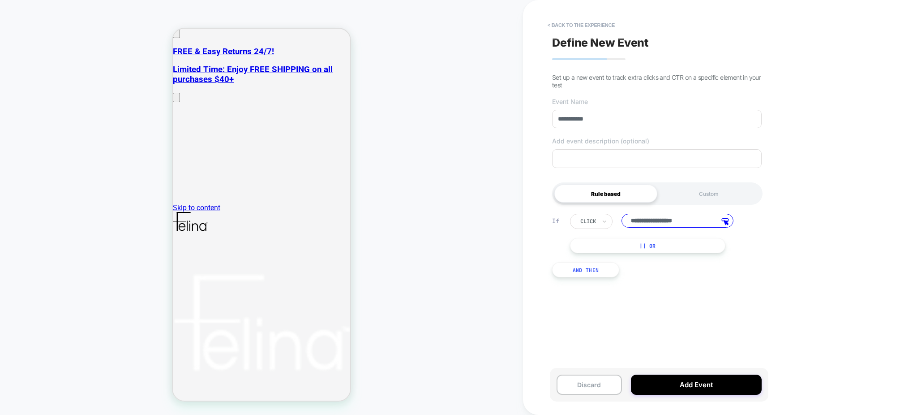
type input "**"
type input "*****"
type input "**********"
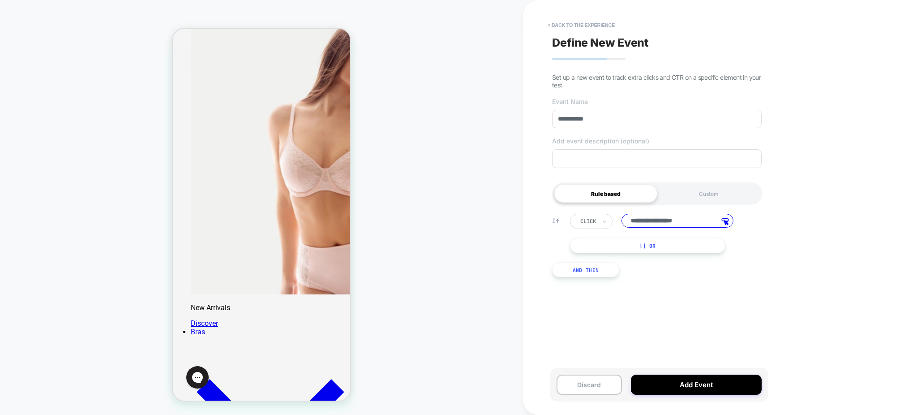
scroll to position [1077, 0]
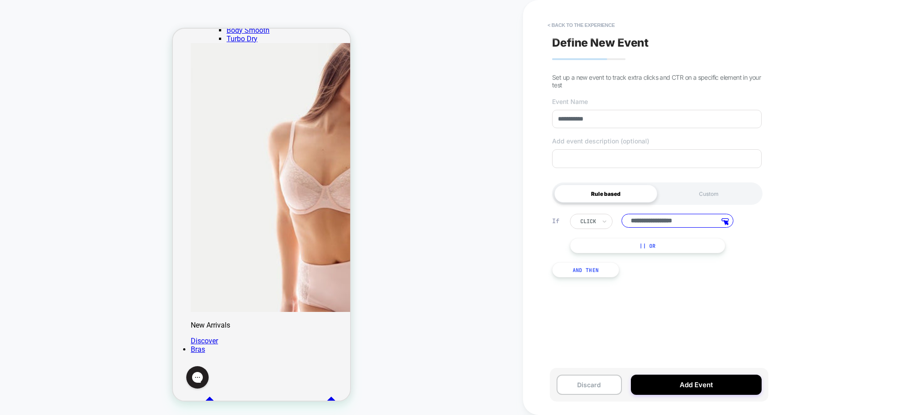
click at [667, 218] on input "**********" at bounding box center [677, 221] width 112 height 14
type input "*****"
type input "**********"
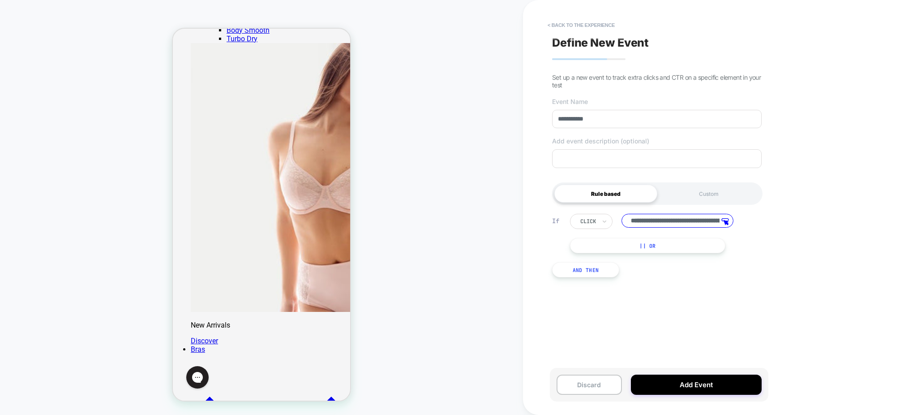
type input "**********"
type input "*****"
click at [678, 294] on div "**********" at bounding box center [656, 207] width 218 height 397
click at [650, 219] on input "**********" at bounding box center [677, 221] width 112 height 14
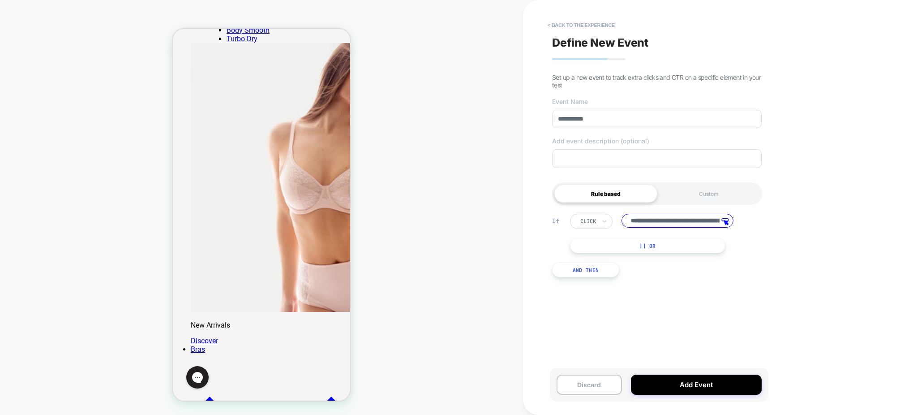
click at [650, 219] on input "**********" at bounding box center [677, 221] width 112 height 14
type input "*****"
paste input
type input "**********"
type input "*****"
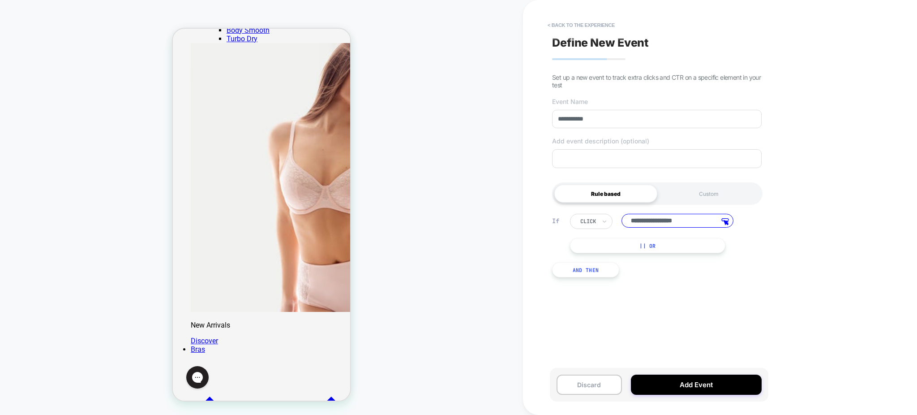
type input "**********"
click at [646, 222] on input "**********" at bounding box center [677, 221] width 112 height 14
click at [643, 387] on button "Add Event" at bounding box center [696, 384] width 131 height 20
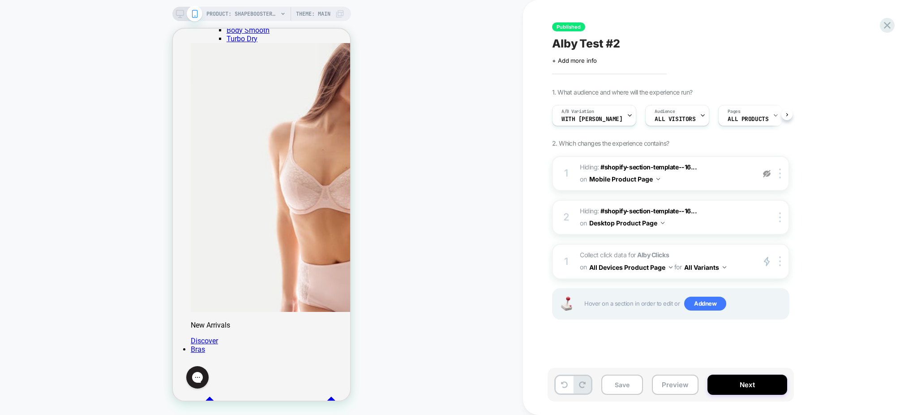
scroll to position [0, 0]
click at [616, 385] on button "Save" at bounding box center [622, 384] width 42 height 20
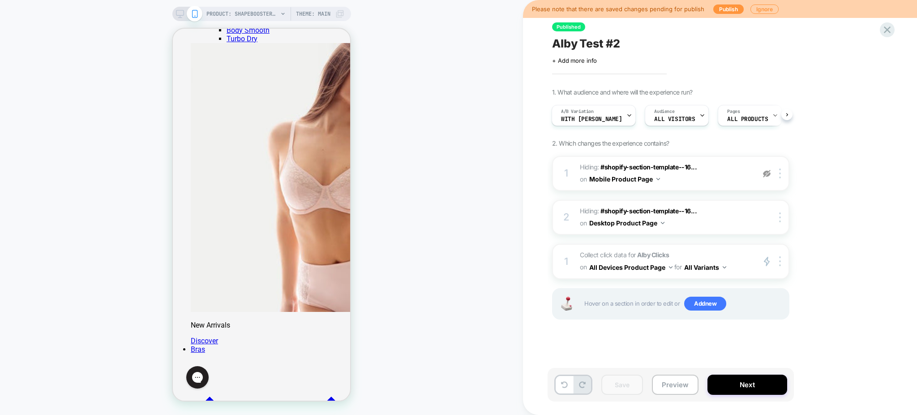
click at [577, 42] on span "Alby Test #2" at bounding box center [586, 43] width 68 height 13
click at [577, 42] on textarea "**********" at bounding box center [602, 44] width 101 height 14
click at [735, 252] on span "Collect click data for Alby Clicks on All Devices Product Page for All Variants" at bounding box center [665, 261] width 171 height 24
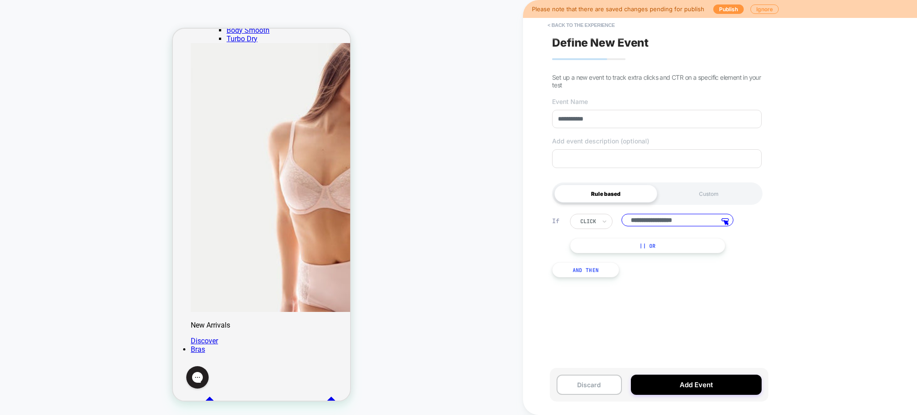
type input "*****"
